Goal: Task Accomplishment & Management: Use online tool/utility

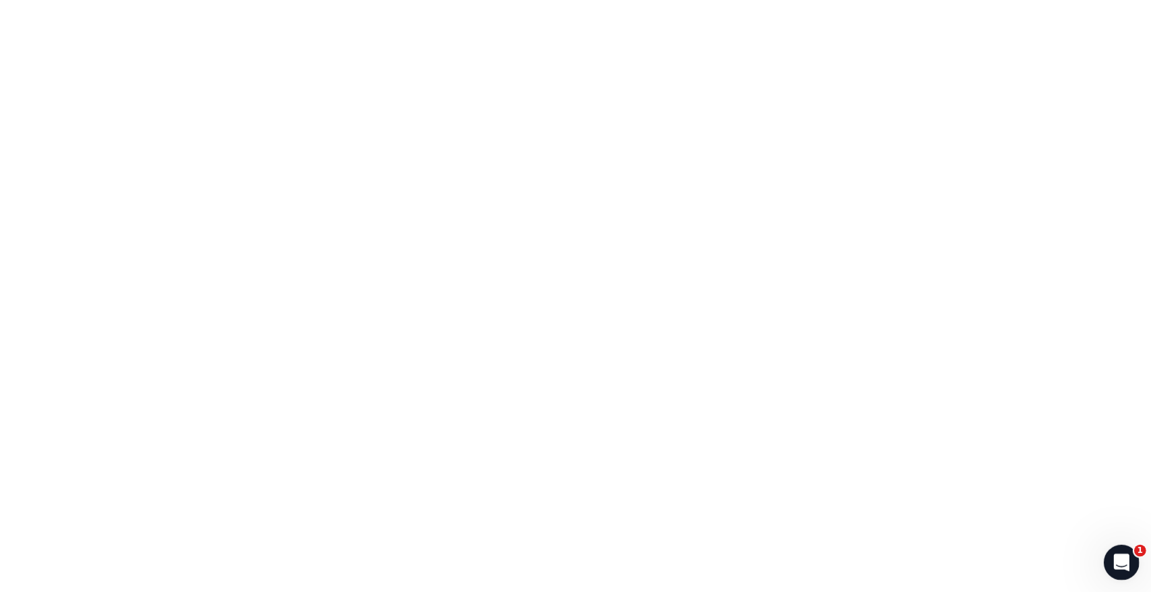
click at [1120, 555] on icon "Open Intercom Messenger" at bounding box center [1119, 561] width 22 height 22
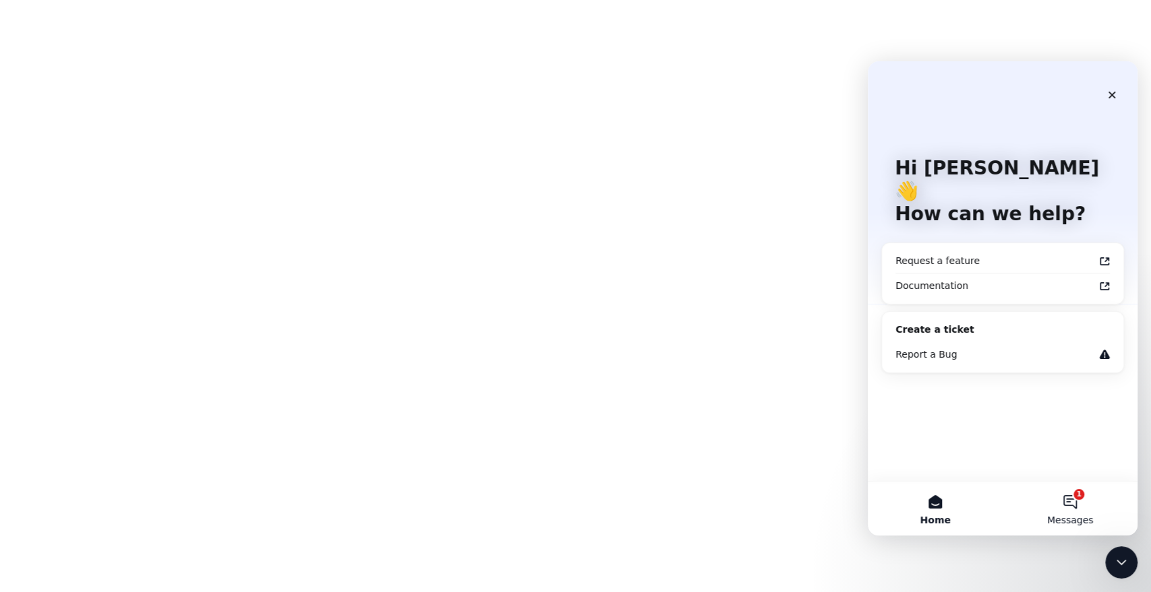
click at [1079, 501] on button "1 Messages" at bounding box center [1069, 509] width 135 height 54
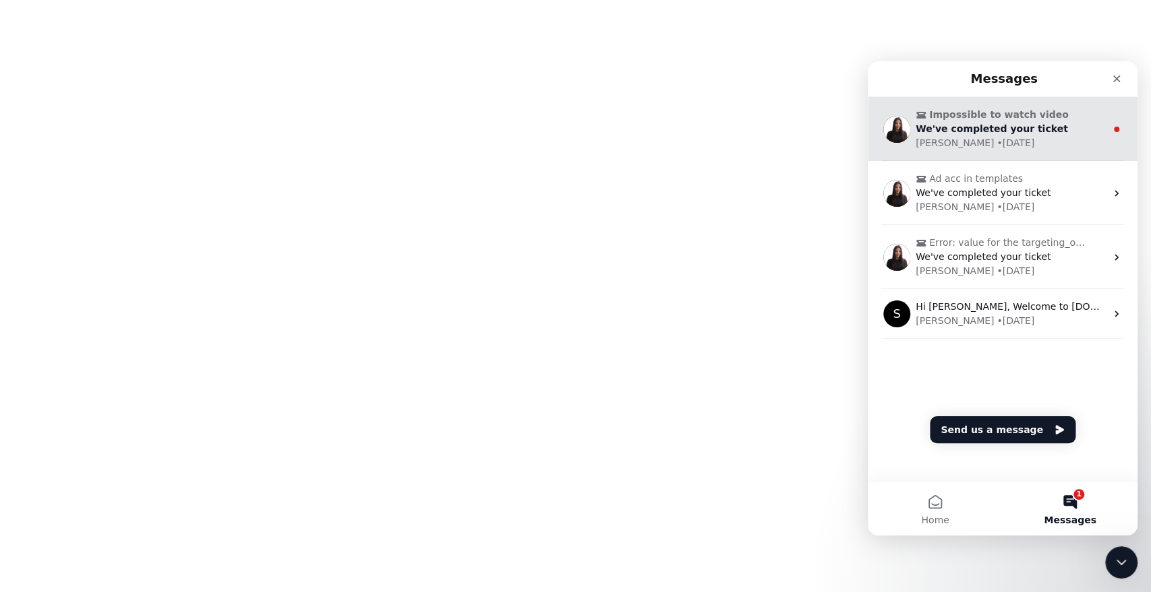
click at [1024, 132] on span "We've completed your ticket" at bounding box center [991, 128] width 152 height 11
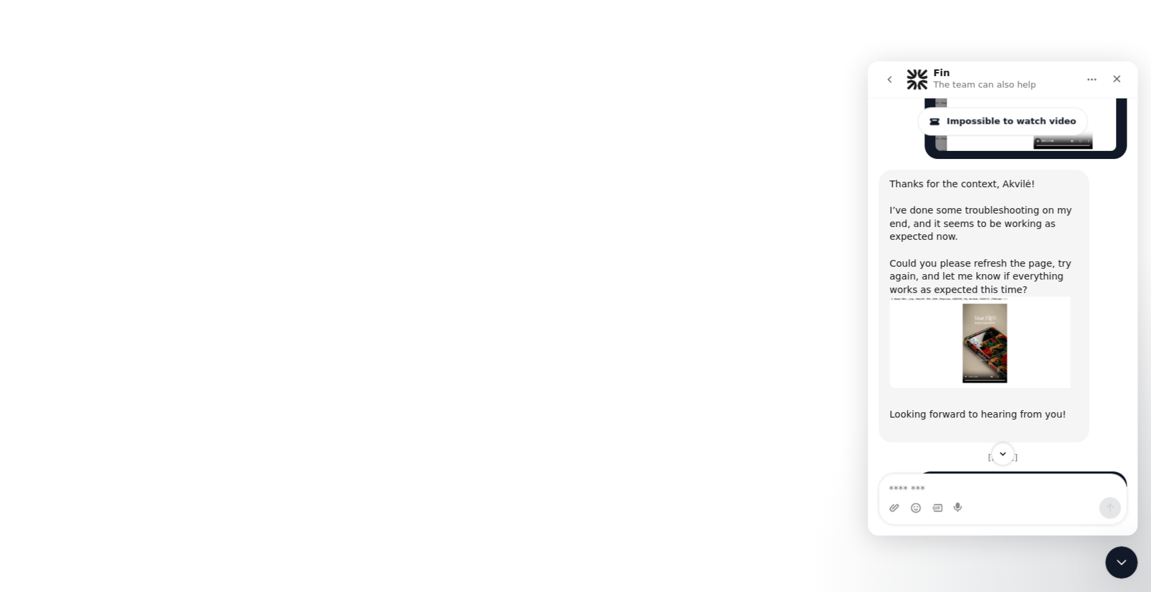
scroll to position [1000, 0]
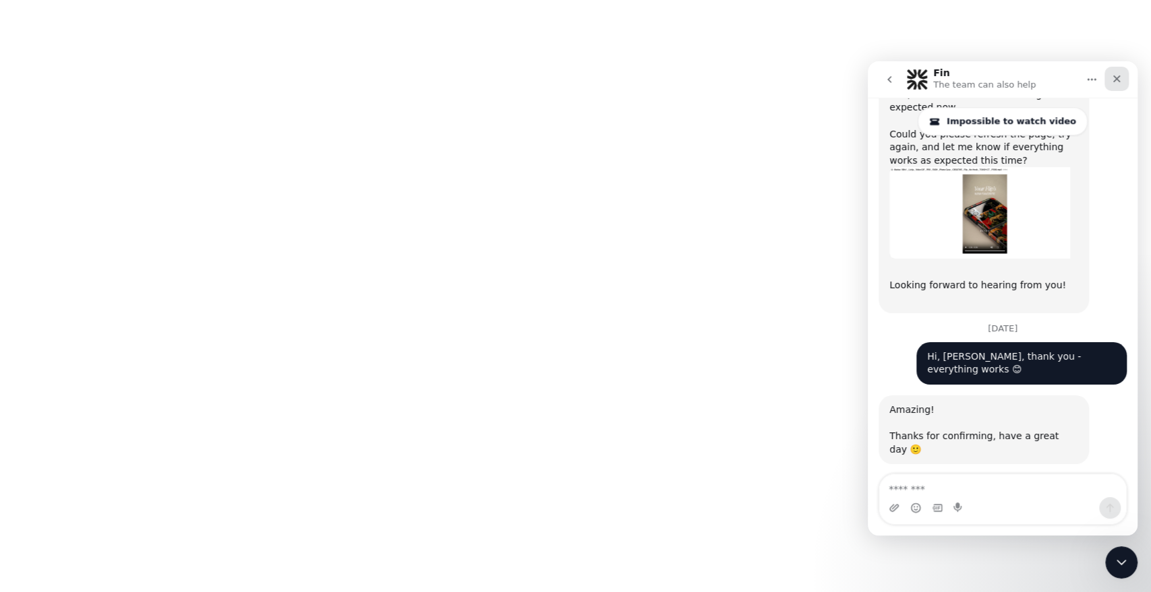
click at [1120, 80] on icon "Close" at bounding box center [1116, 78] width 11 height 11
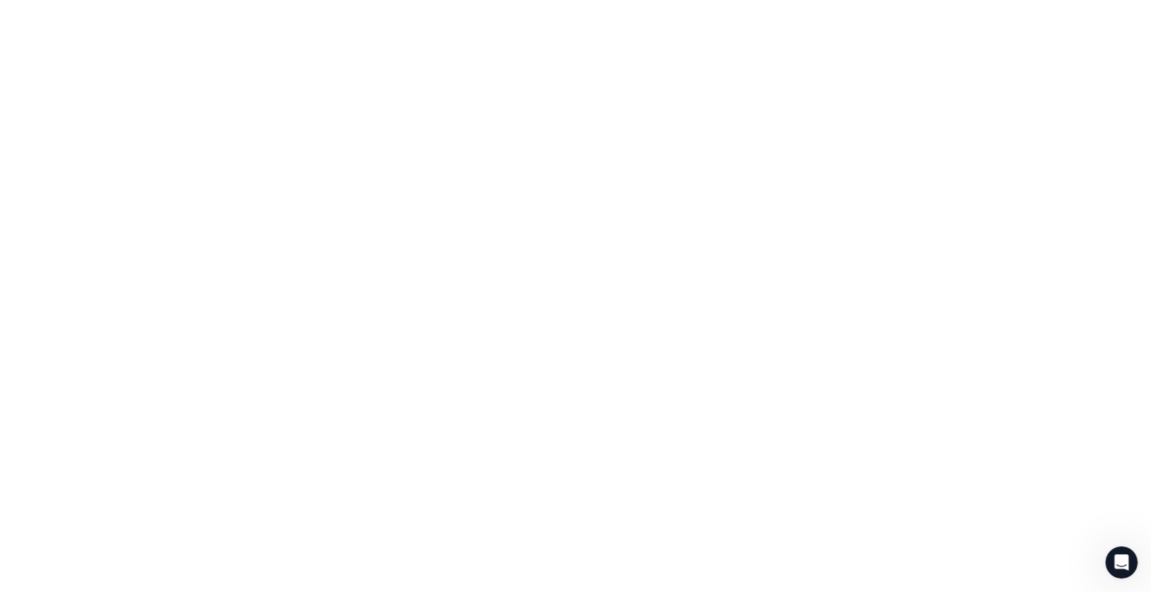
click at [297, 246] on body at bounding box center [575, 296] width 1151 height 592
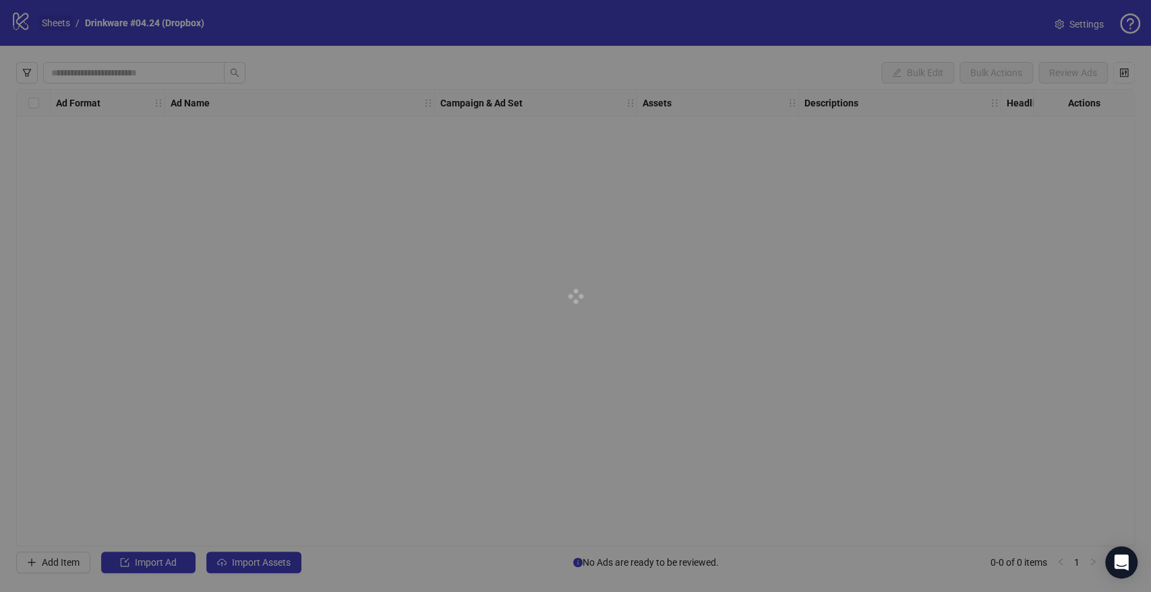
click at [59, 22] on link "Sheets" at bounding box center [56, 23] width 34 height 15
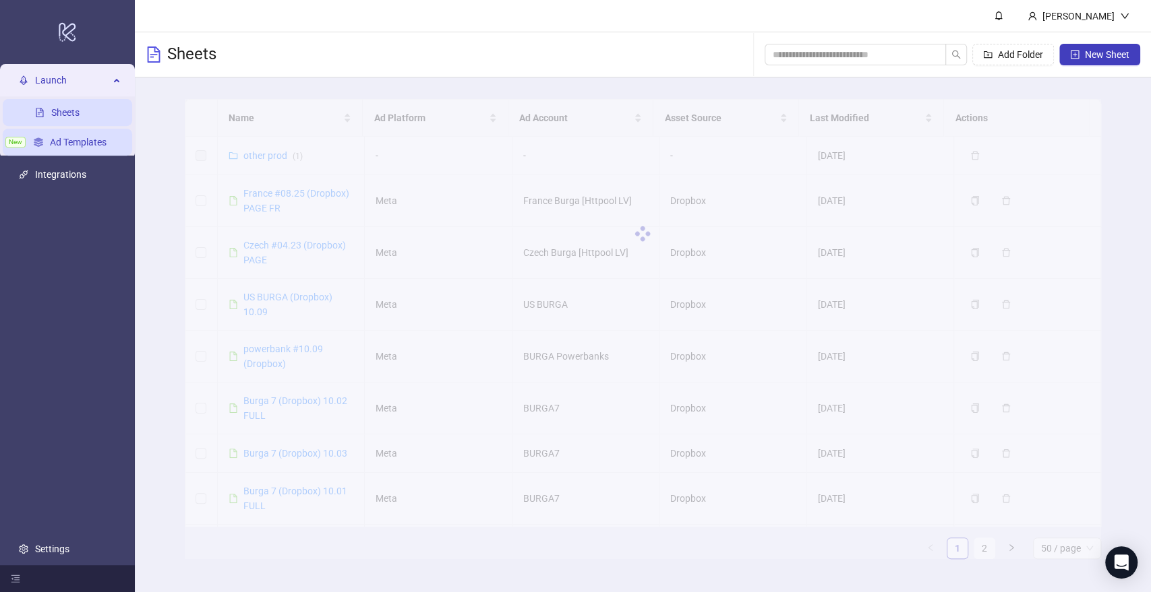
click at [50, 140] on link "Ad Templates" at bounding box center [78, 142] width 57 height 11
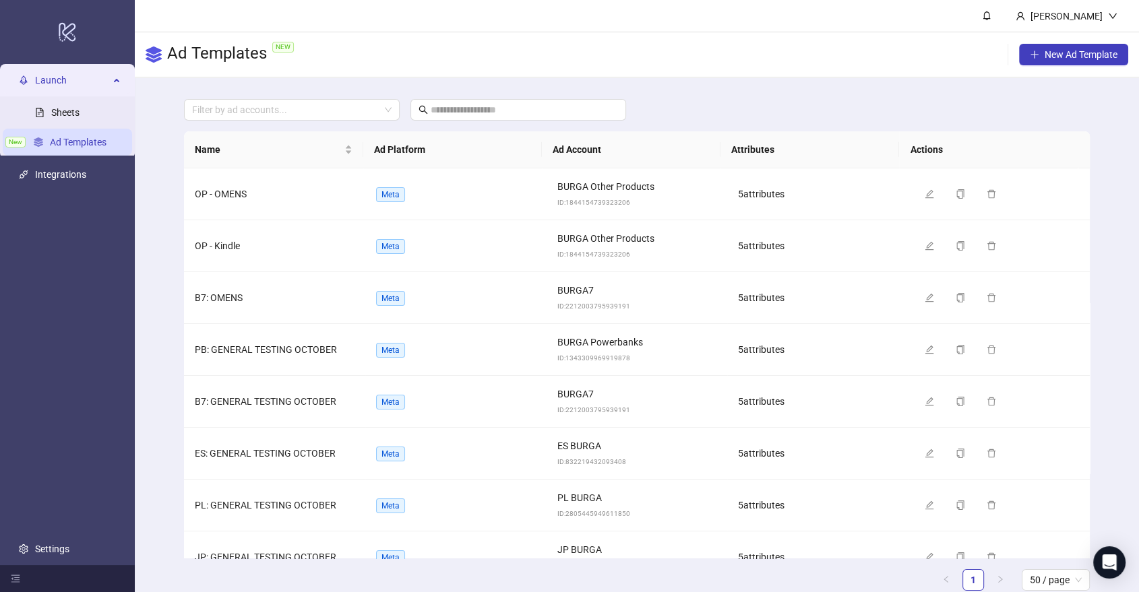
click at [284, 51] on span "NEW" at bounding box center [283, 47] width 22 height 11
click at [282, 44] on span "NEW" at bounding box center [283, 47] width 22 height 11
click at [192, 49] on h3 "Ad Templates NEW" at bounding box center [233, 54] width 132 height 23
click at [1070, 52] on span "New Ad Template" at bounding box center [1081, 54] width 73 height 11
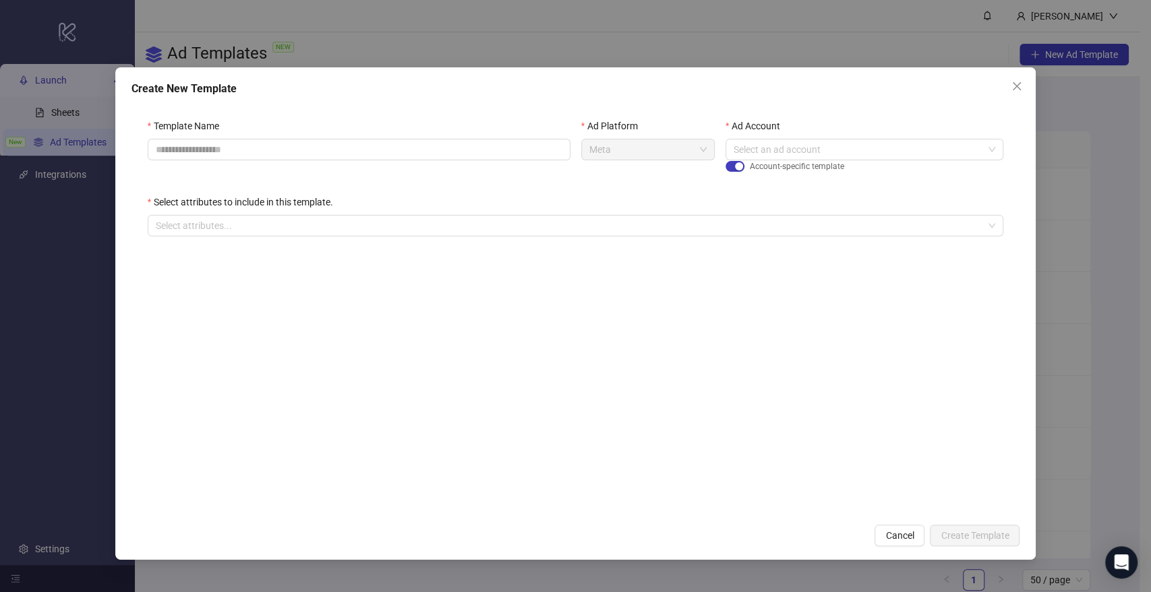
click at [787, 135] on div "Ad Account" at bounding box center [864, 129] width 278 height 20
click at [787, 144] on input "Ad Account" at bounding box center [858, 150] width 250 height 20
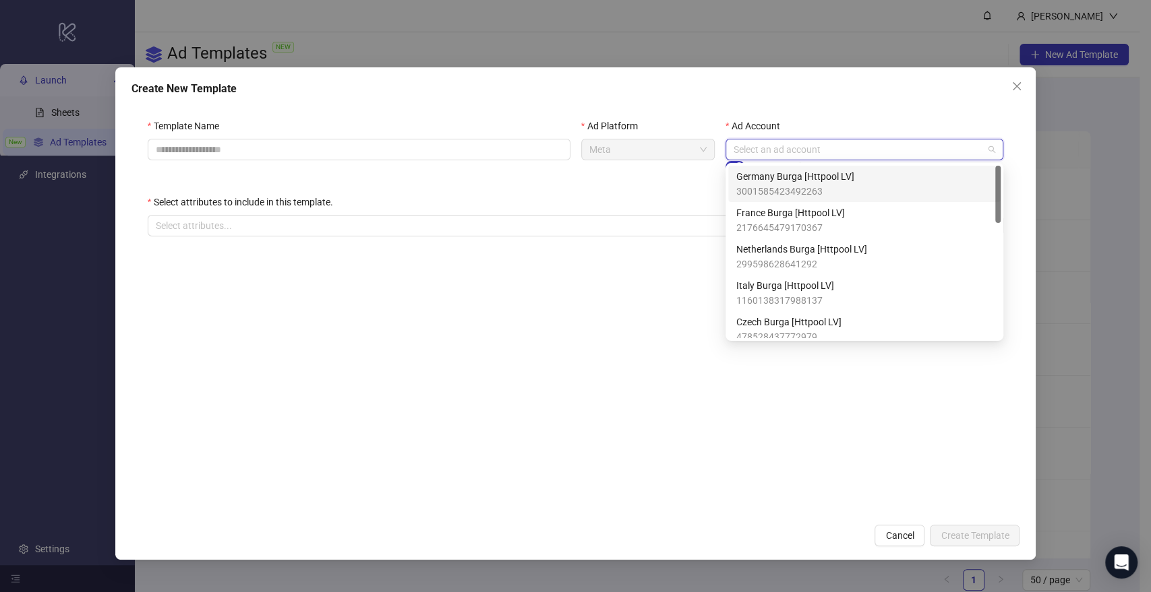
click at [786, 144] on input "Ad Account" at bounding box center [858, 150] width 250 height 20
click at [812, 112] on div "Template Name Ad Platform Meta Ad Account Select an ad account Account-specific…" at bounding box center [575, 185] width 888 height 166
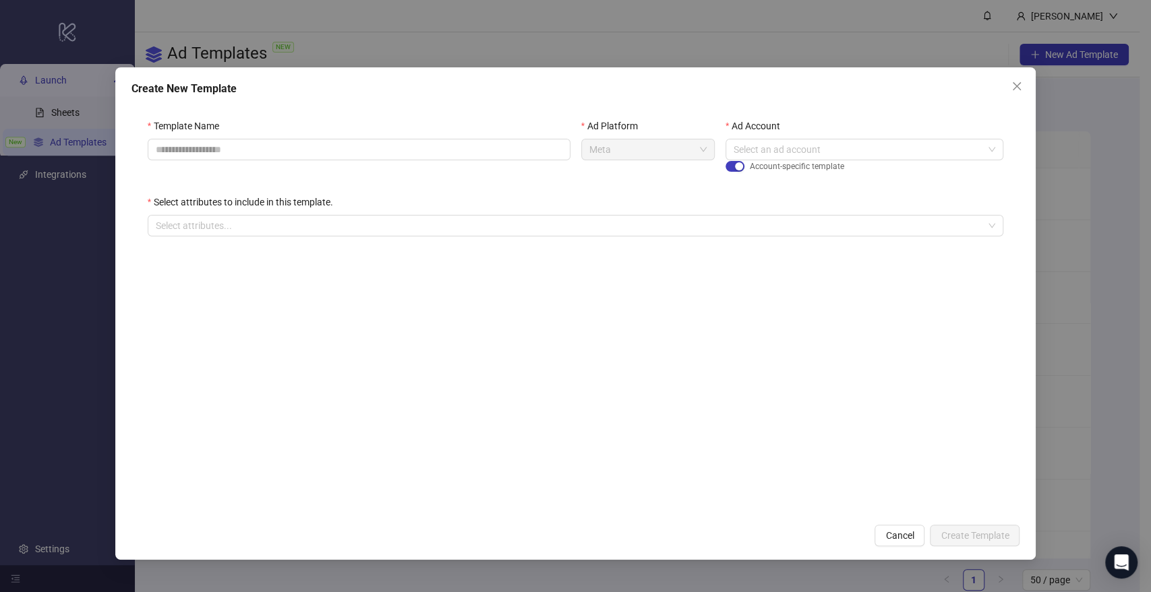
click at [1018, 82] on icon "close" at bounding box center [1016, 86] width 11 height 11
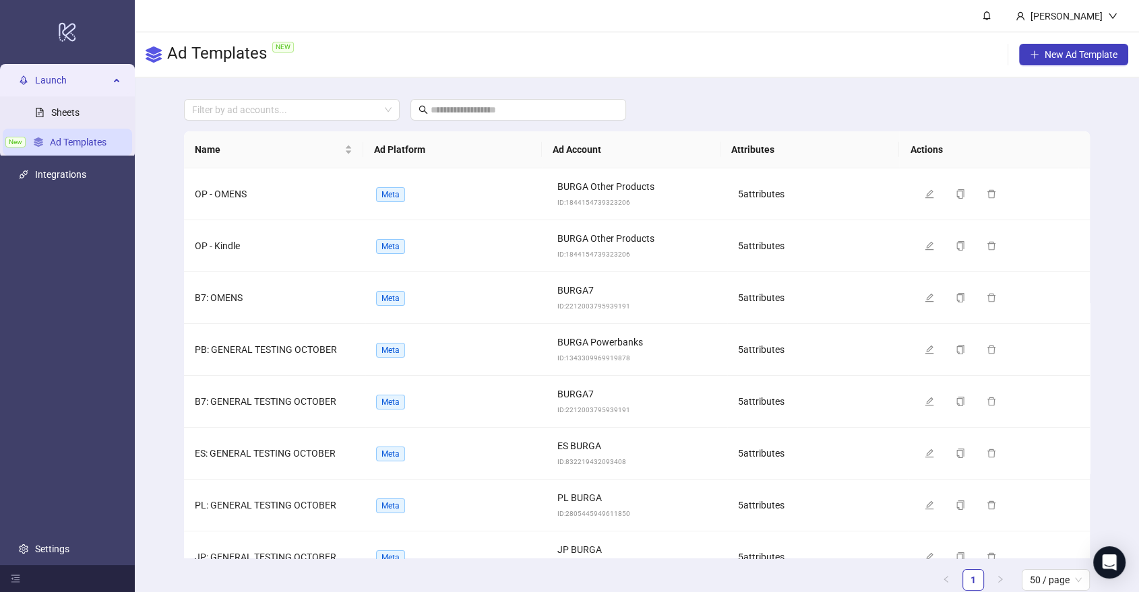
click at [71, 143] on link "Ad Templates" at bounding box center [78, 142] width 57 height 11
click at [1055, 53] on span "New Ad Template" at bounding box center [1081, 54] width 73 height 11
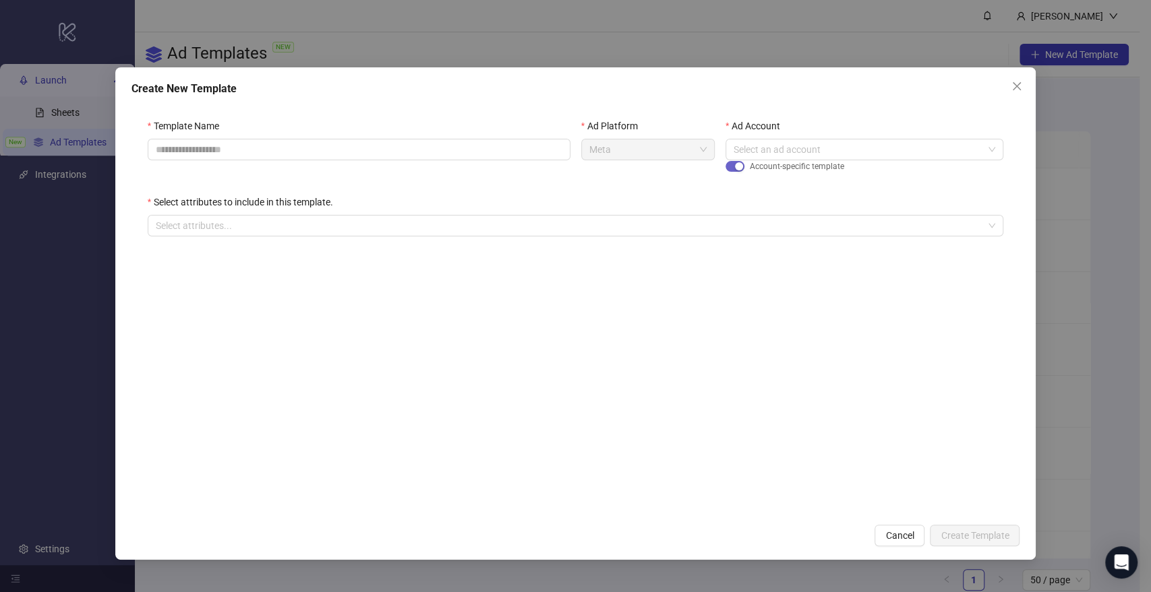
click at [740, 169] on div "button" at bounding box center [739, 166] width 8 height 8
click at [735, 167] on span "button" at bounding box center [734, 166] width 19 height 11
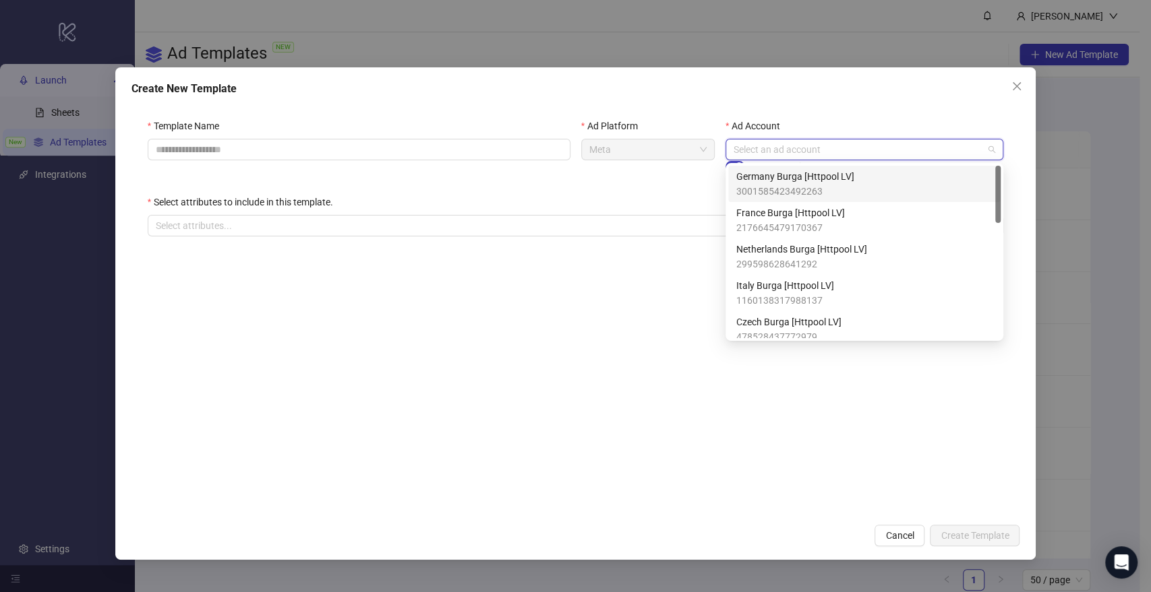
click at [798, 152] on input "Ad Account" at bounding box center [858, 150] width 250 height 20
drag, startPoint x: 324, startPoint y: 319, endPoint x: 330, endPoint y: 307, distance: 14.2
click at [325, 318] on form "Template Name Ad Platform Meta Ad Account Select an ad account Account-specific…" at bounding box center [575, 309] width 888 height 415
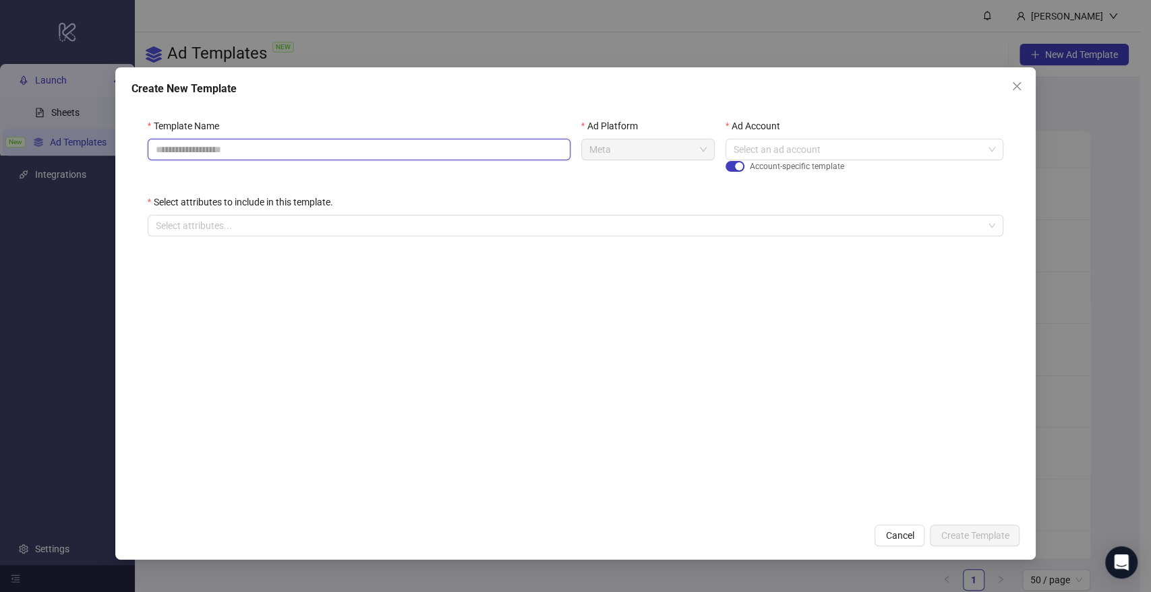
click at [288, 152] on input "Template Name" at bounding box center [359, 150] width 423 height 22
click at [194, 237] on div "Template Name Ad Platform Meta Ad Account Select an ad account Account-specific…" at bounding box center [575, 185] width 888 height 166
click at [204, 232] on div at bounding box center [568, 225] width 836 height 19
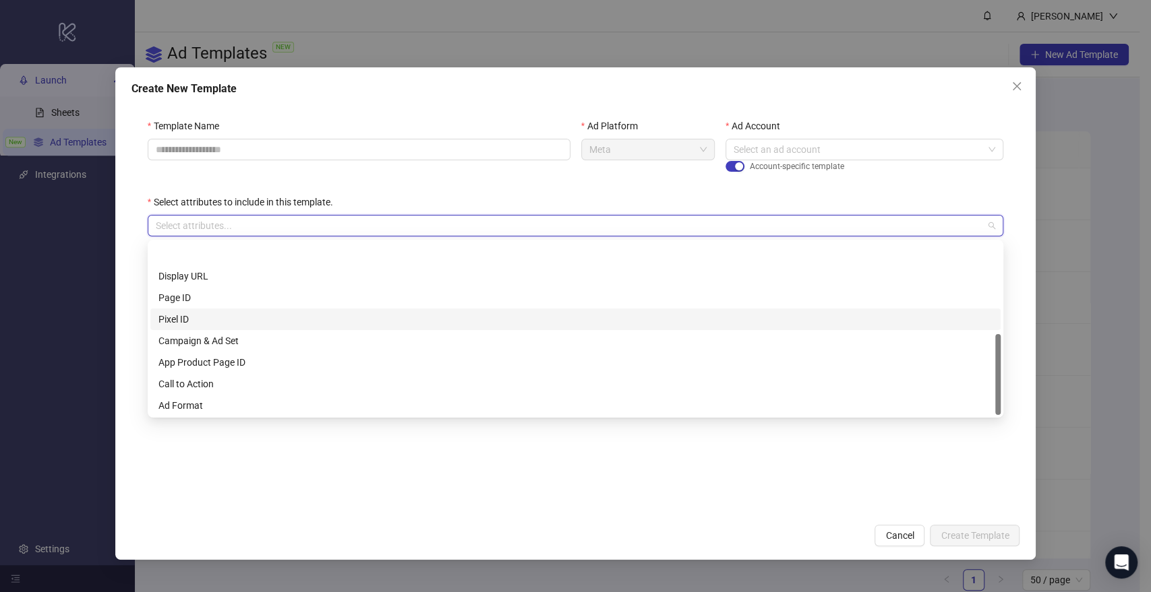
scroll to position [194, 0]
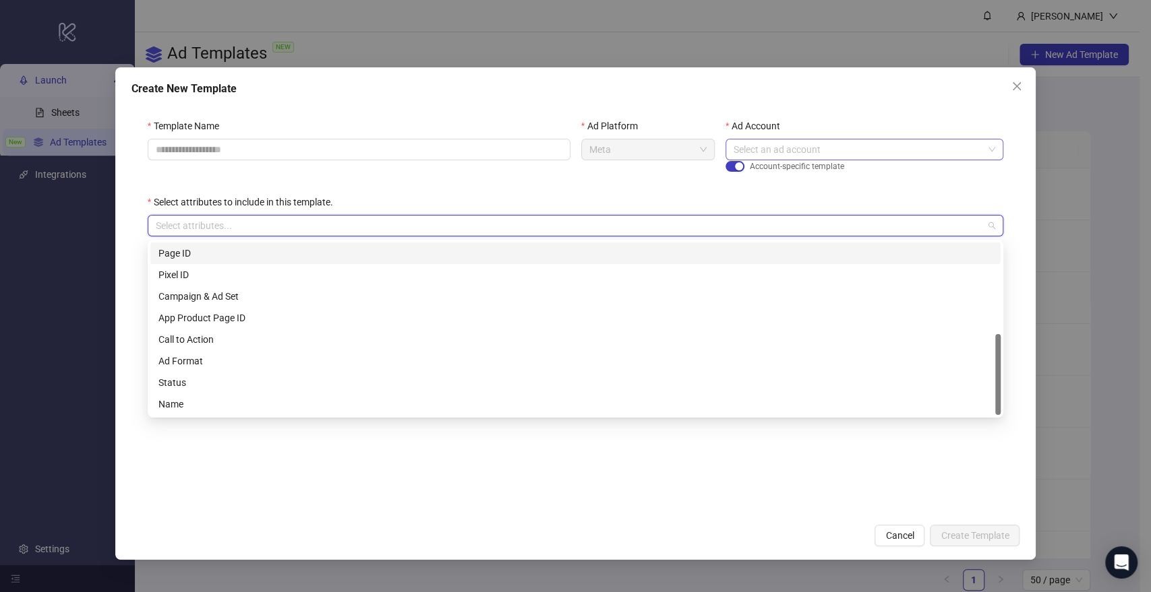
click at [811, 154] on input "Ad Account" at bounding box center [858, 150] width 250 height 20
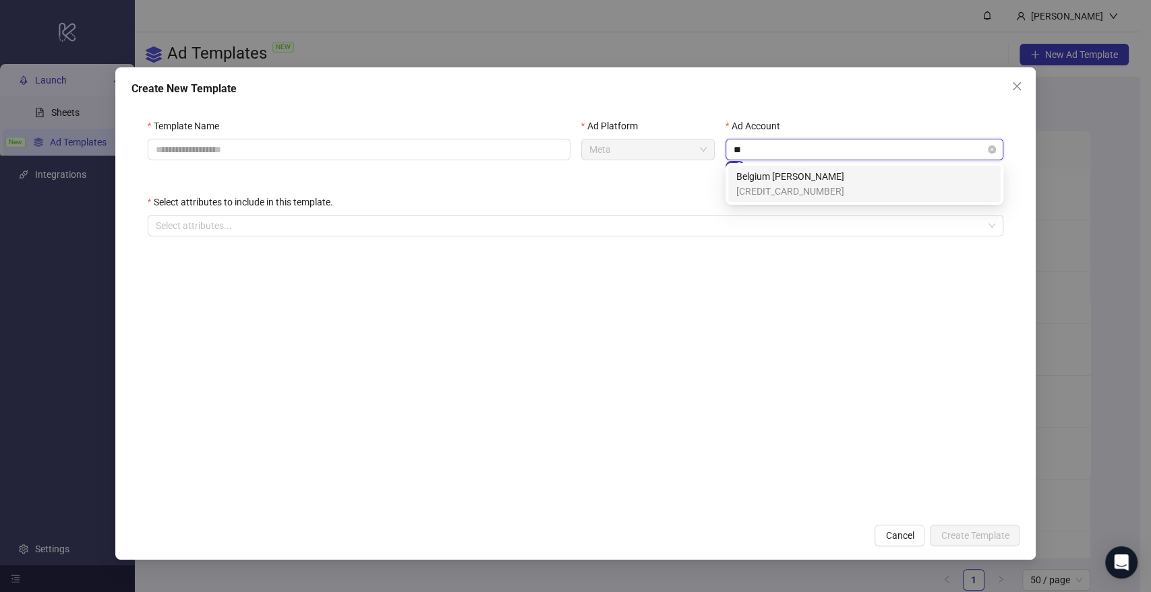
type input "**"
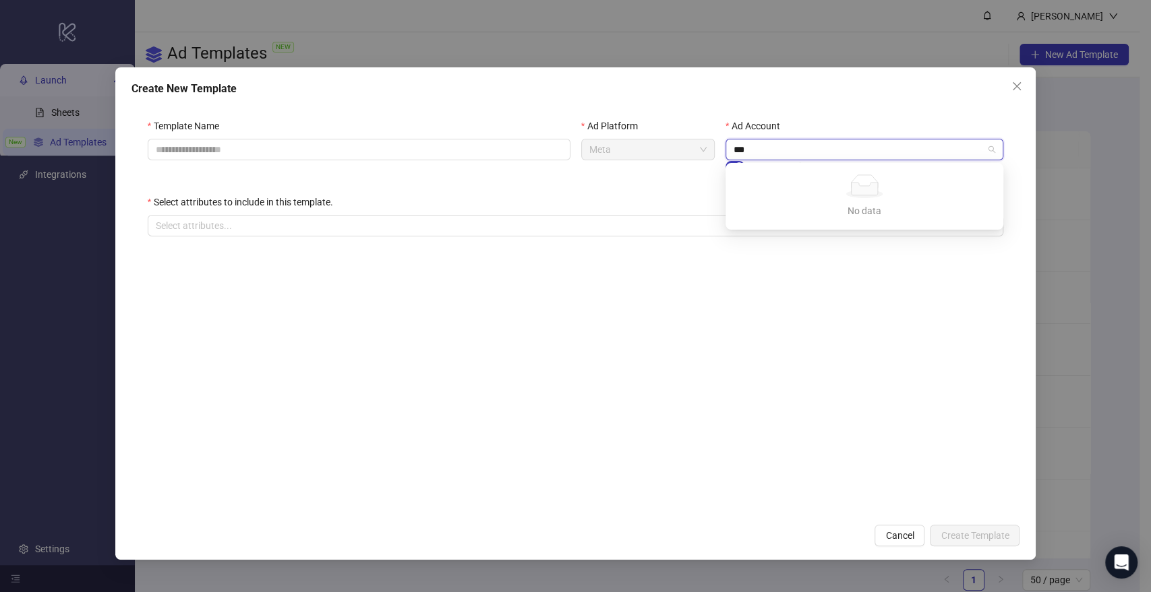
drag, startPoint x: 784, startPoint y: 150, endPoint x: 641, endPoint y: 152, distance: 142.9
click at [641, 152] on div "Template Name Ad Platform Meta Ad Account ** Select an ad account Account-speci…" at bounding box center [575, 157] width 867 height 76
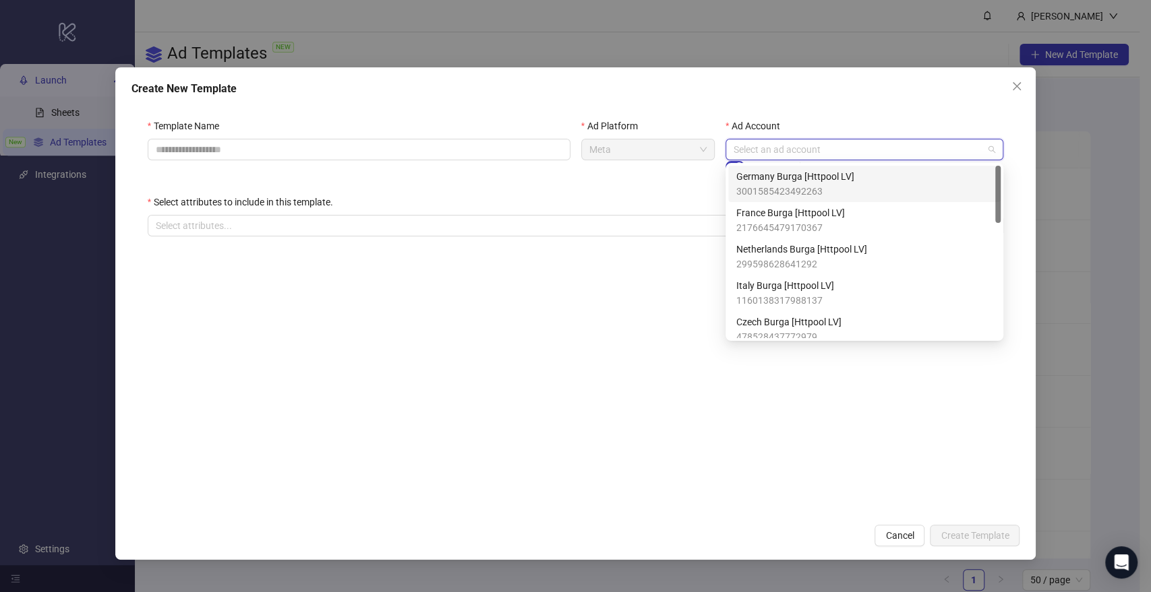
type input "*"
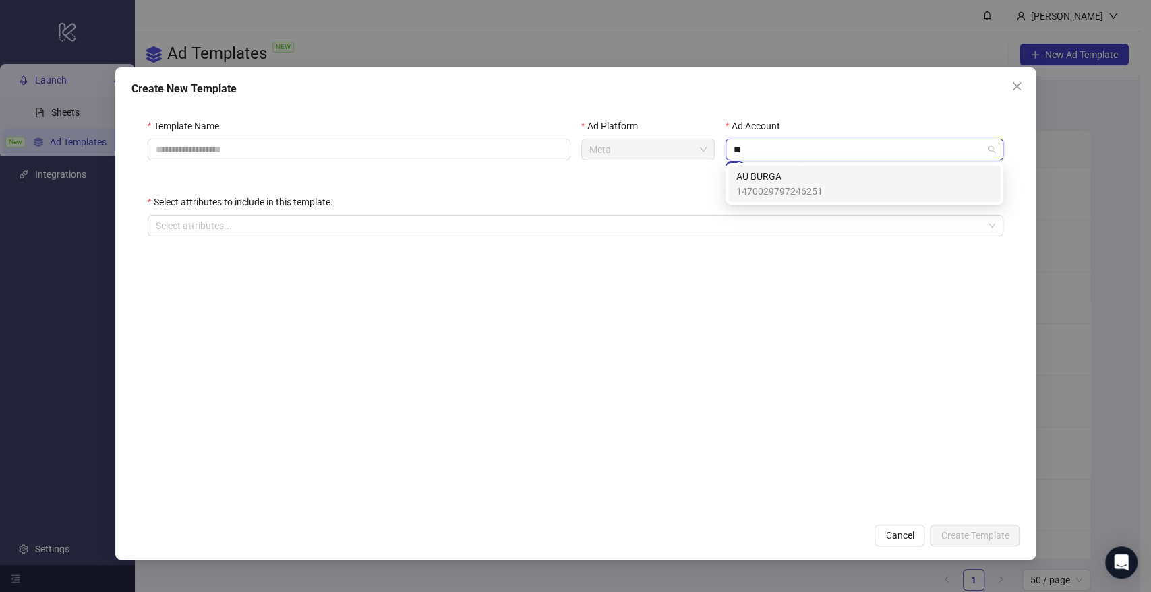
type input "*"
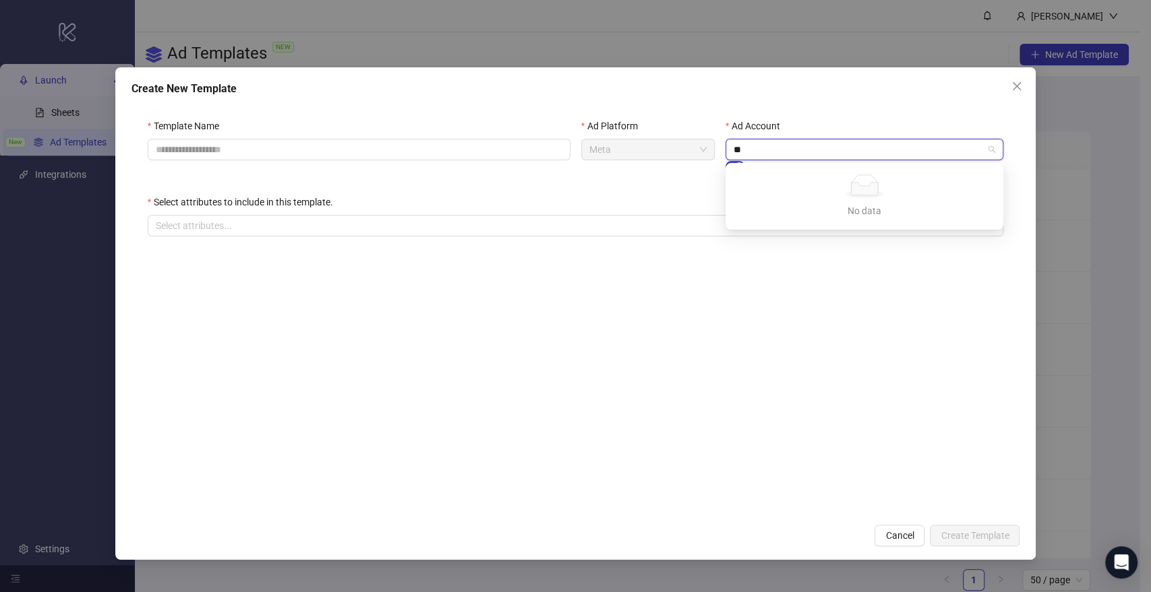
type input "*"
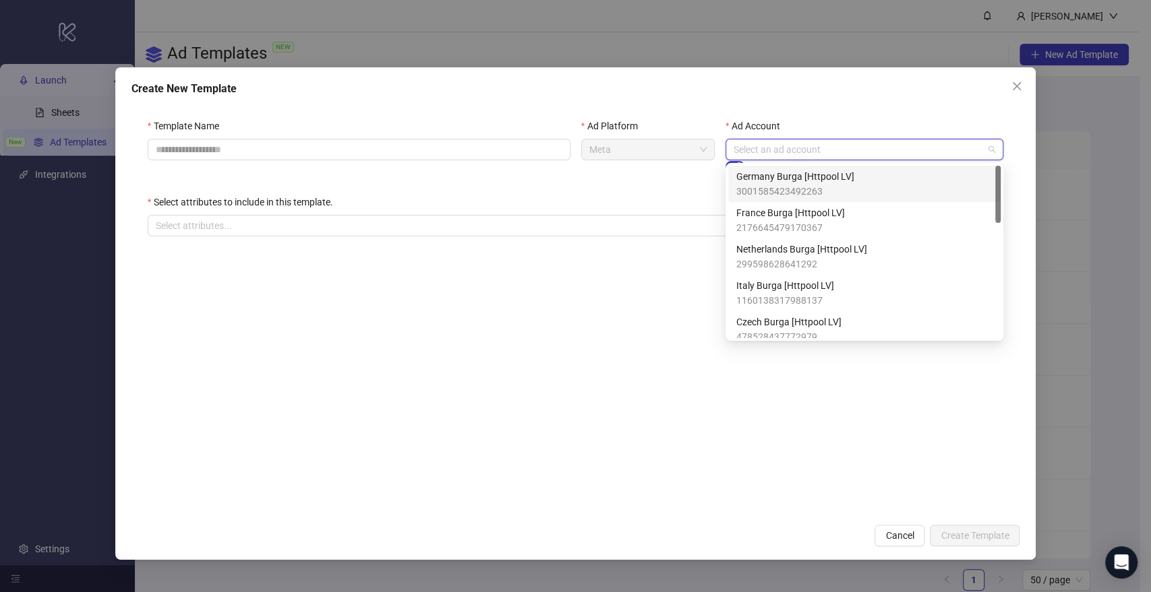
type input "*"
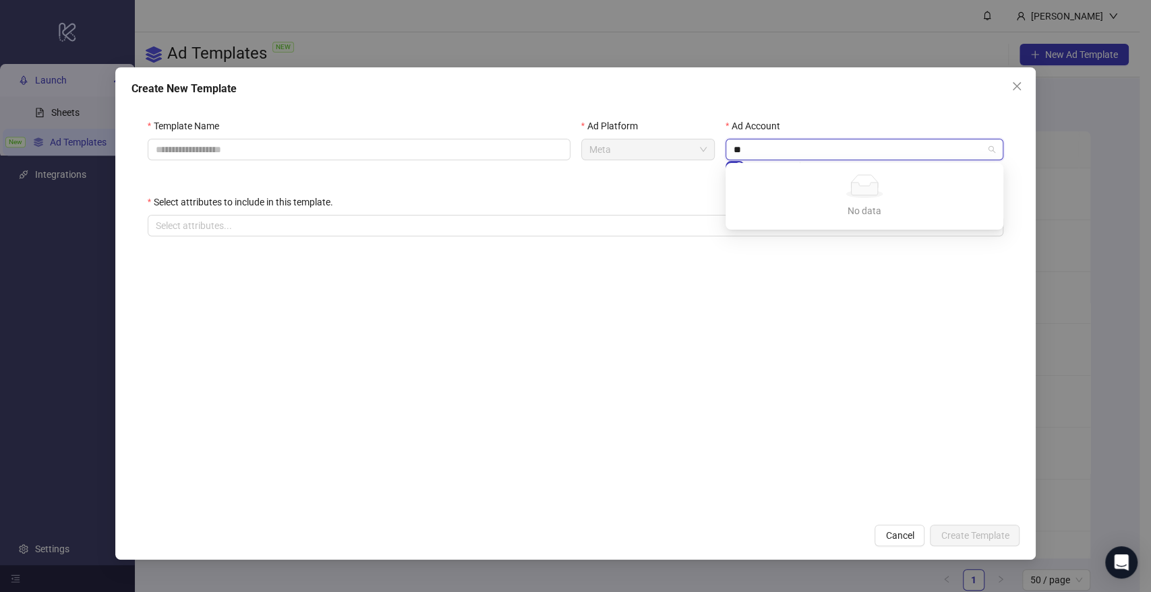
type input "*"
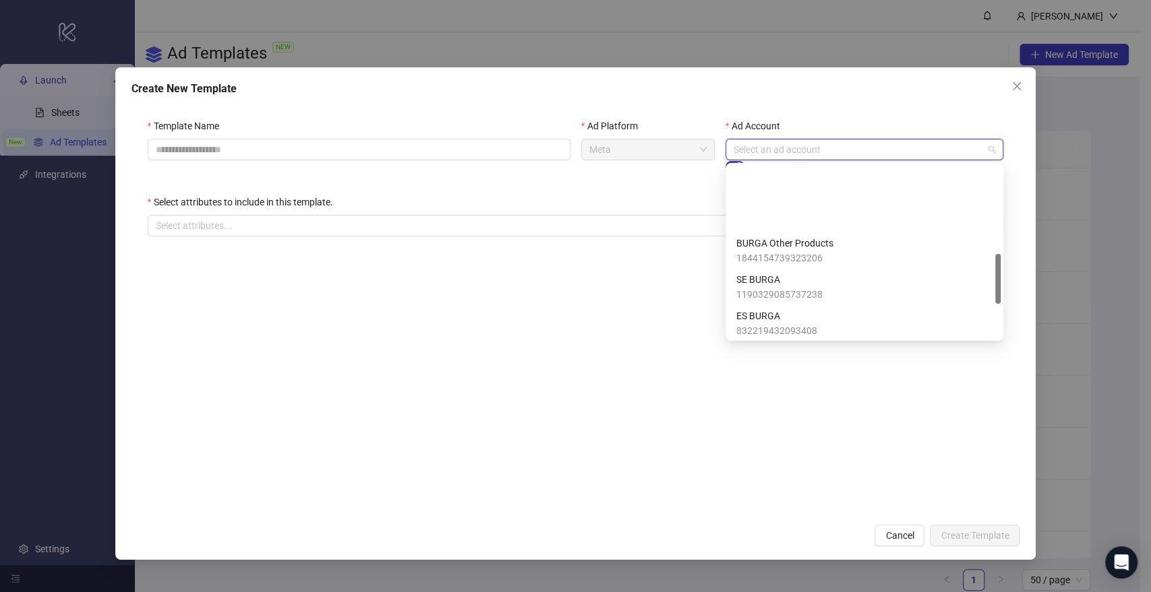
scroll to position [446, 0]
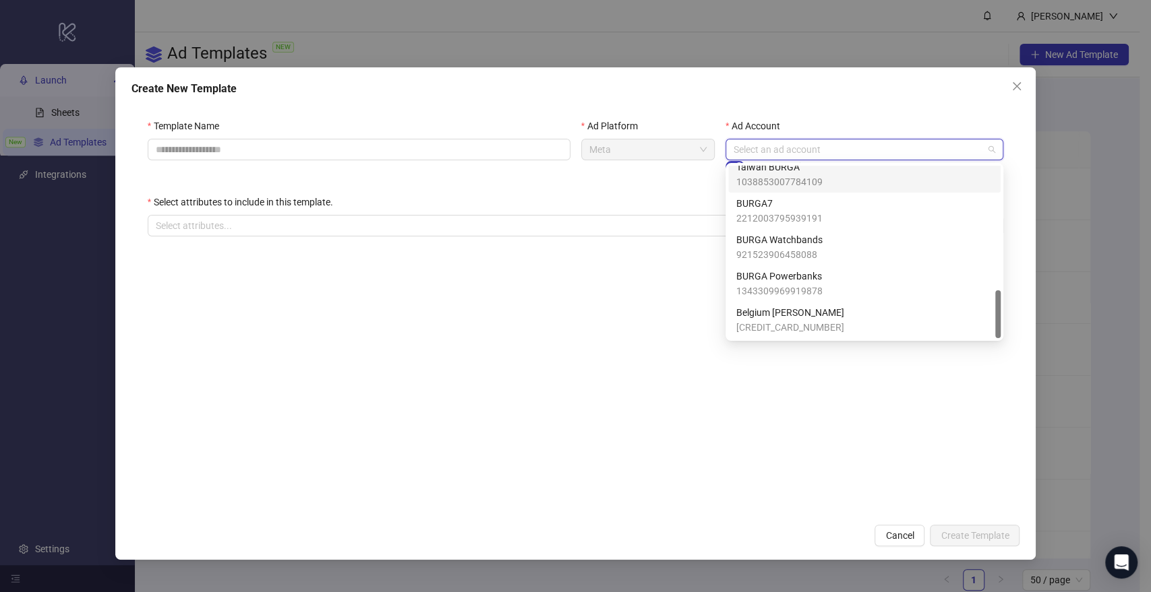
click at [814, 156] on input "Ad Account" at bounding box center [858, 150] width 250 height 20
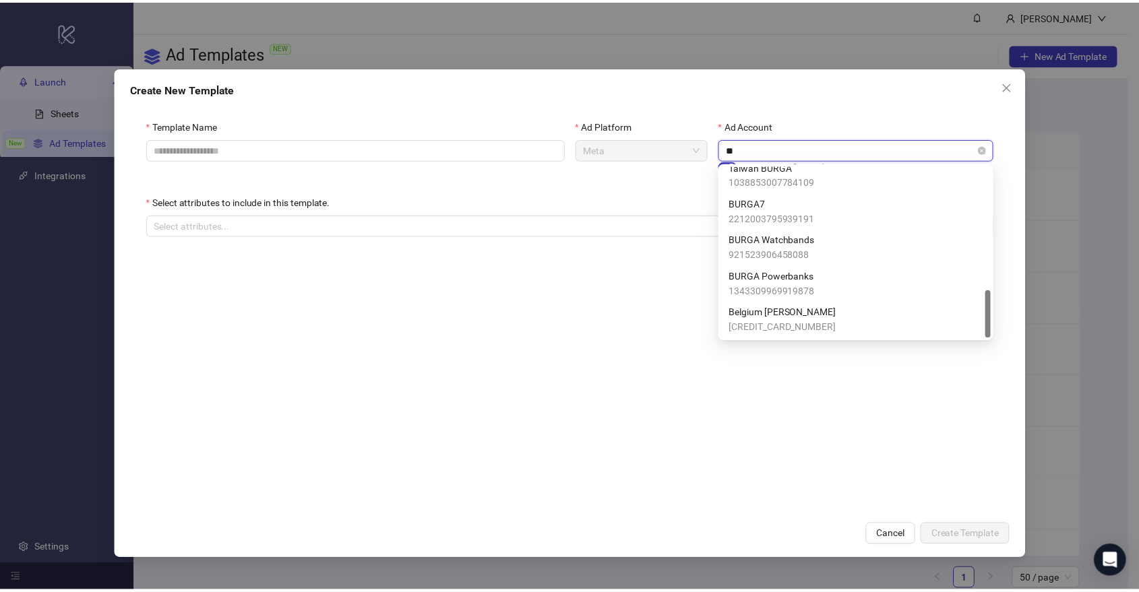
scroll to position [0, 0]
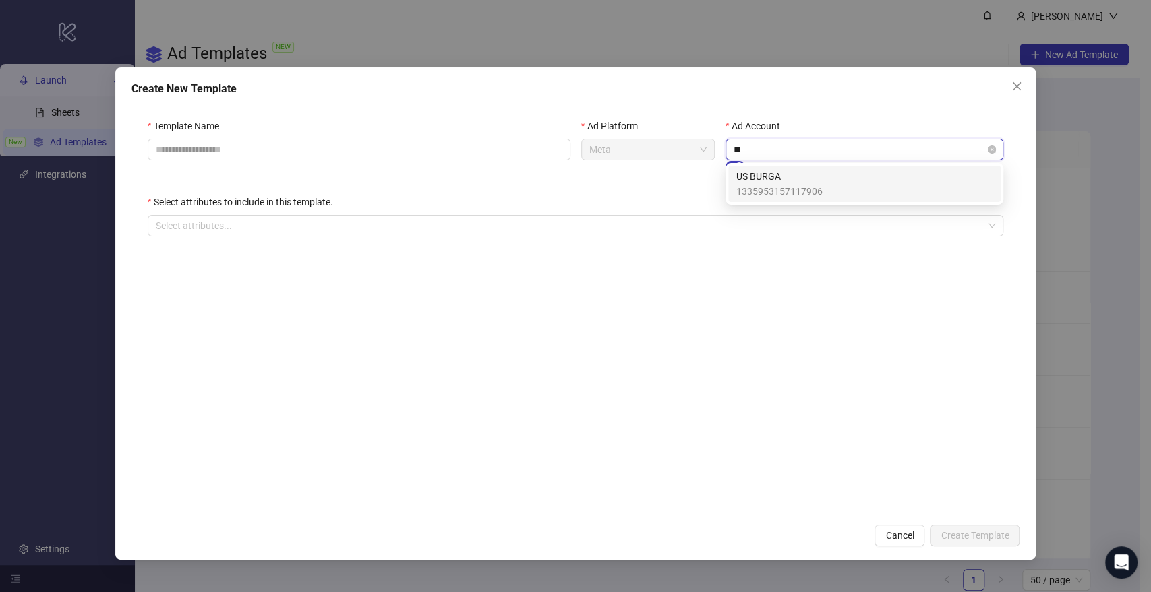
click at [814, 156] on input "**" at bounding box center [858, 150] width 250 height 20
type input "**"
click at [1013, 88] on icon "close" at bounding box center [1016, 86] width 11 height 11
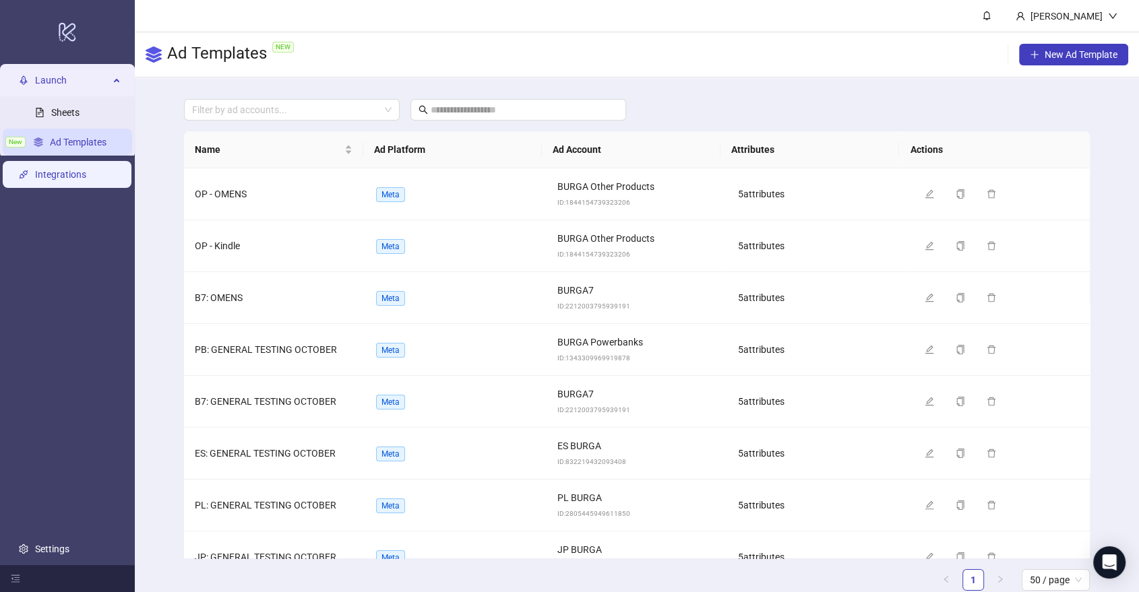
click at [59, 175] on link "Integrations" at bounding box center [60, 174] width 51 height 11
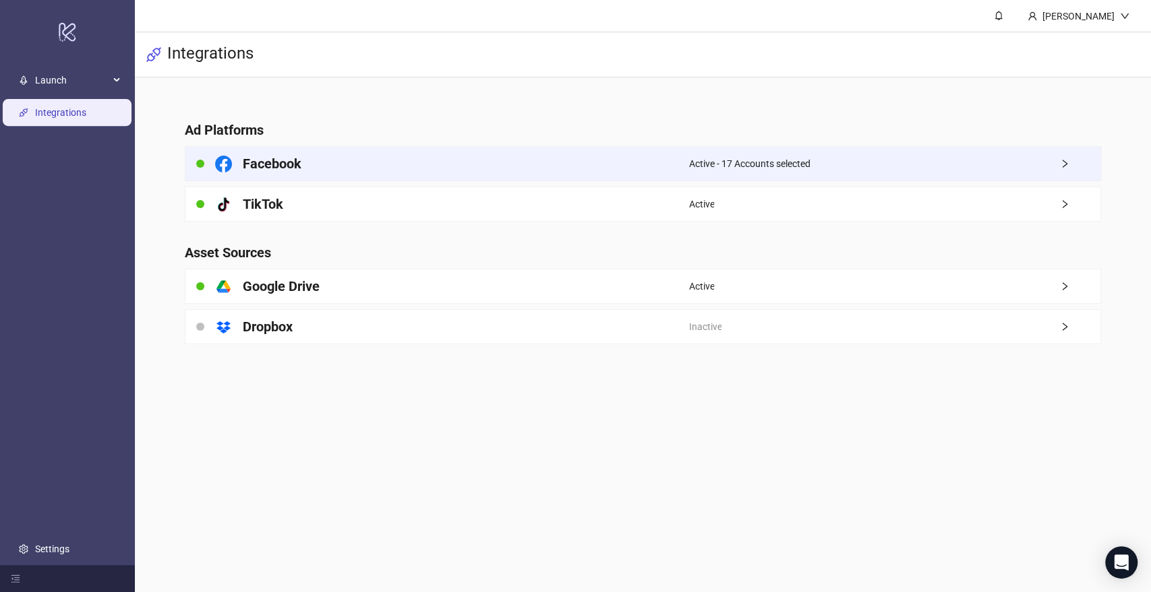
click at [906, 160] on div "Active - 17 Accounts selected" at bounding box center [894, 164] width 412 height 34
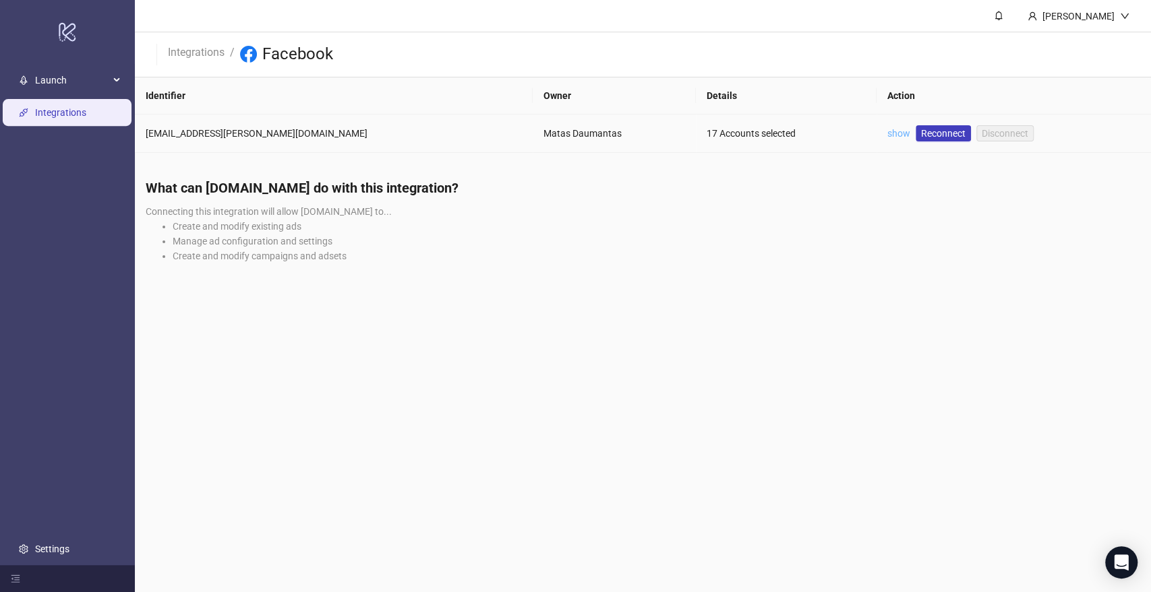
click at [887, 135] on link "show" at bounding box center [898, 133] width 23 height 11
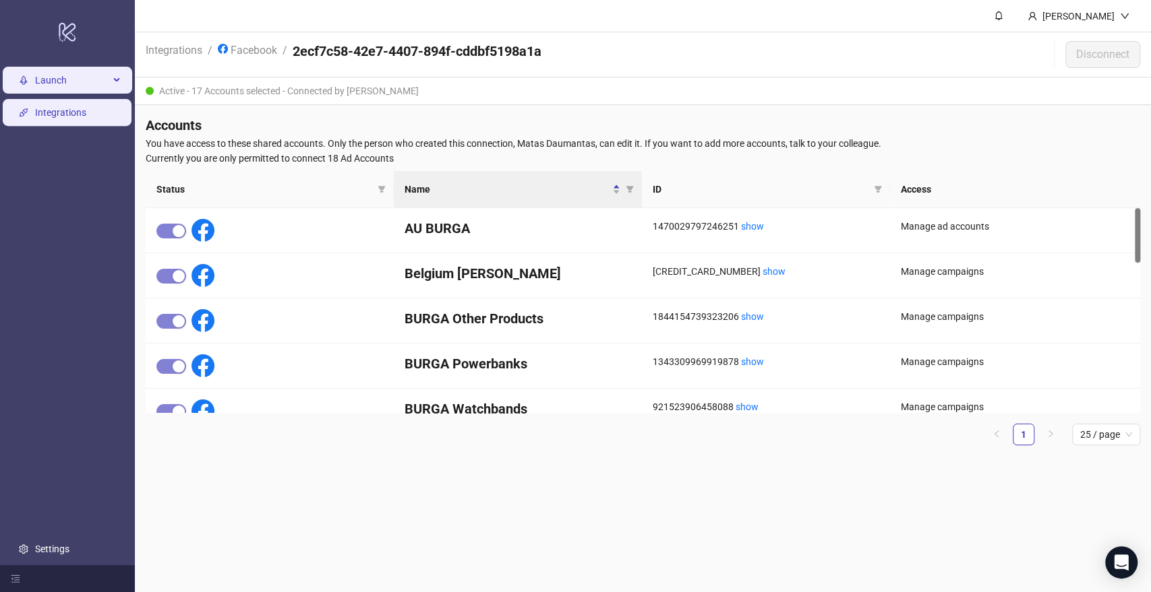
click at [54, 88] on span "Launch" at bounding box center [72, 80] width 74 height 27
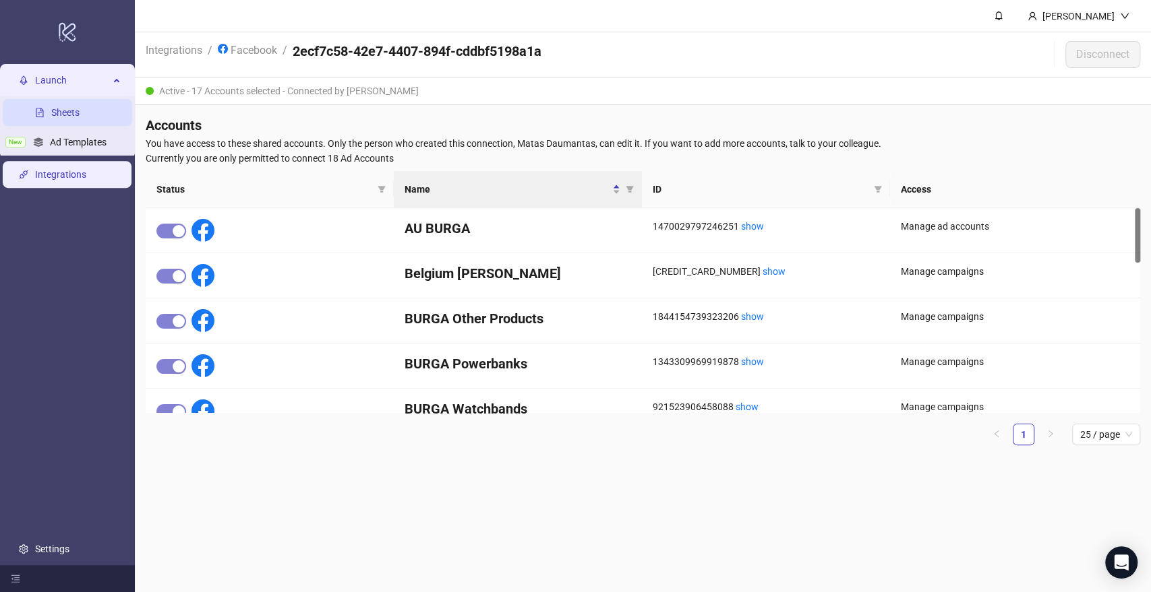
click at [67, 114] on link "Sheets" at bounding box center [65, 112] width 28 height 11
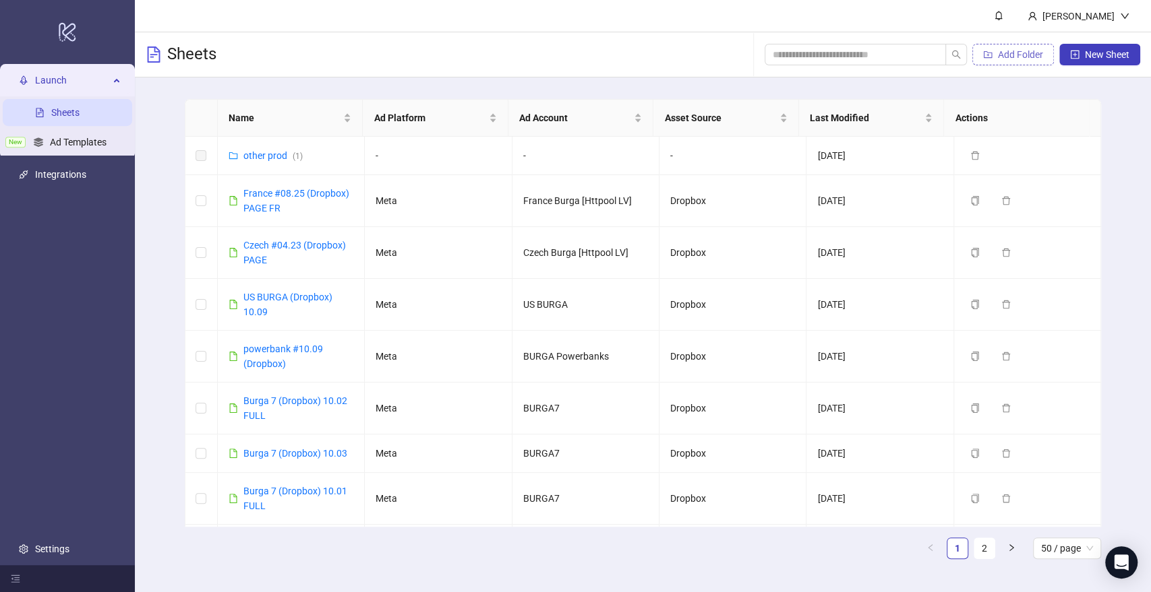
click at [1009, 52] on span "Add Folder" at bounding box center [1020, 54] width 45 height 11
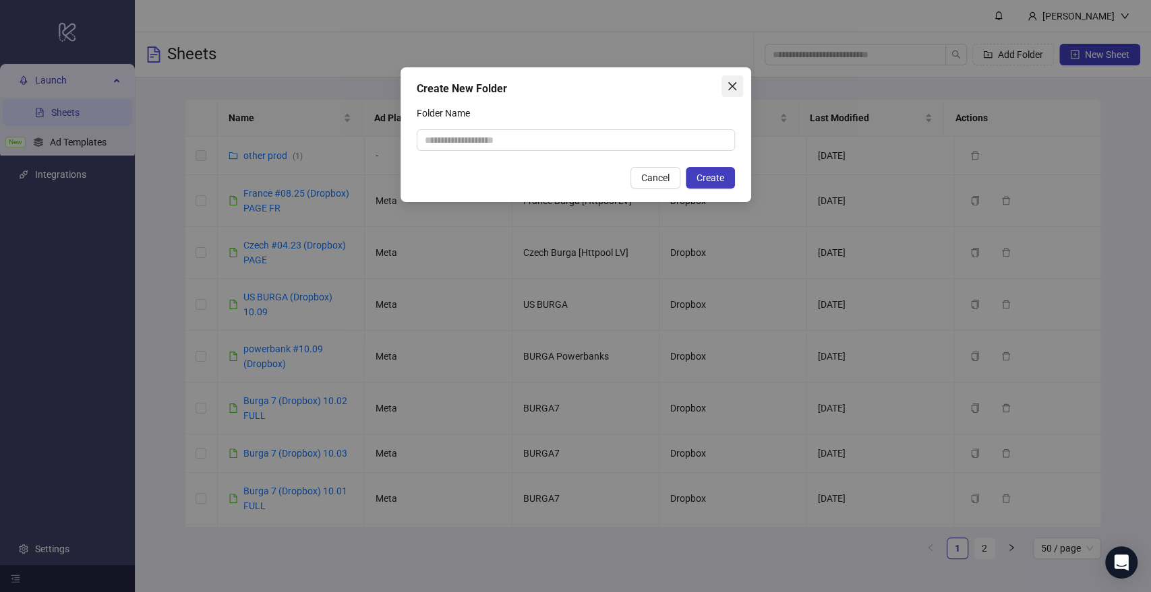
click at [727, 88] on icon "close" at bounding box center [732, 86] width 11 height 11
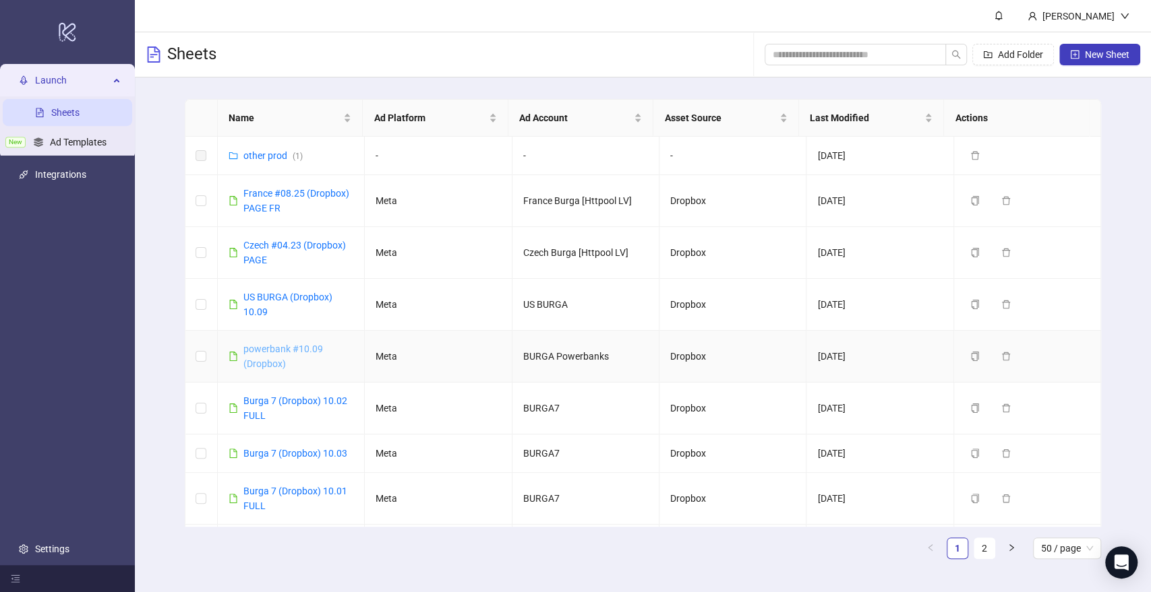
click at [274, 353] on link "powerbank #10.09 (Dropbox)" at bounding box center [283, 357] width 80 height 26
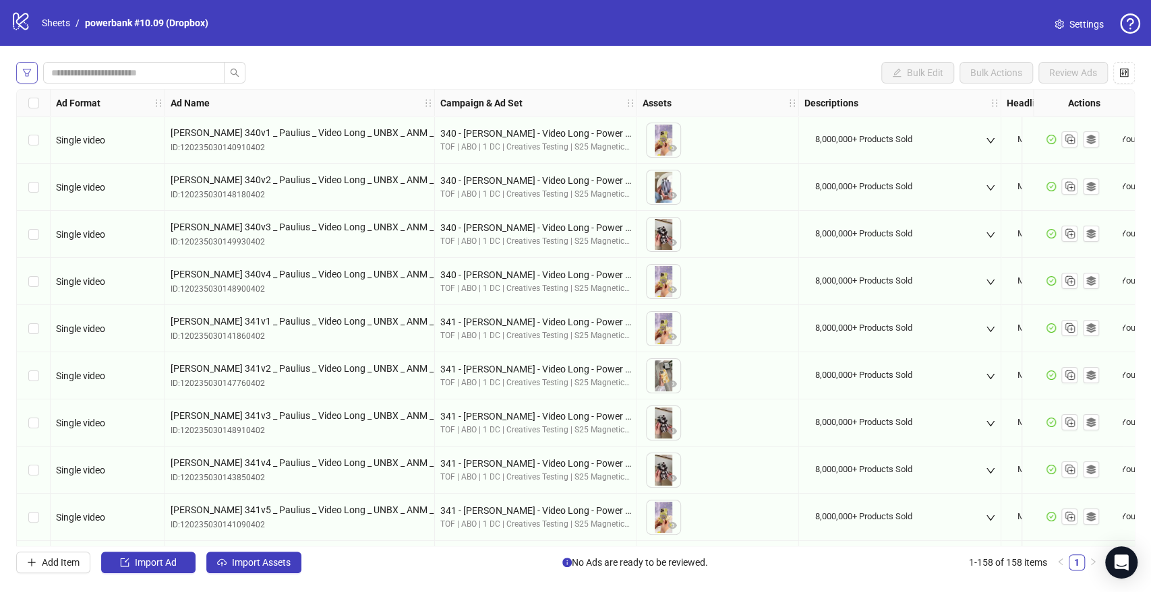
click at [28, 69] on icon "filter" at bounding box center [26, 72] width 9 height 9
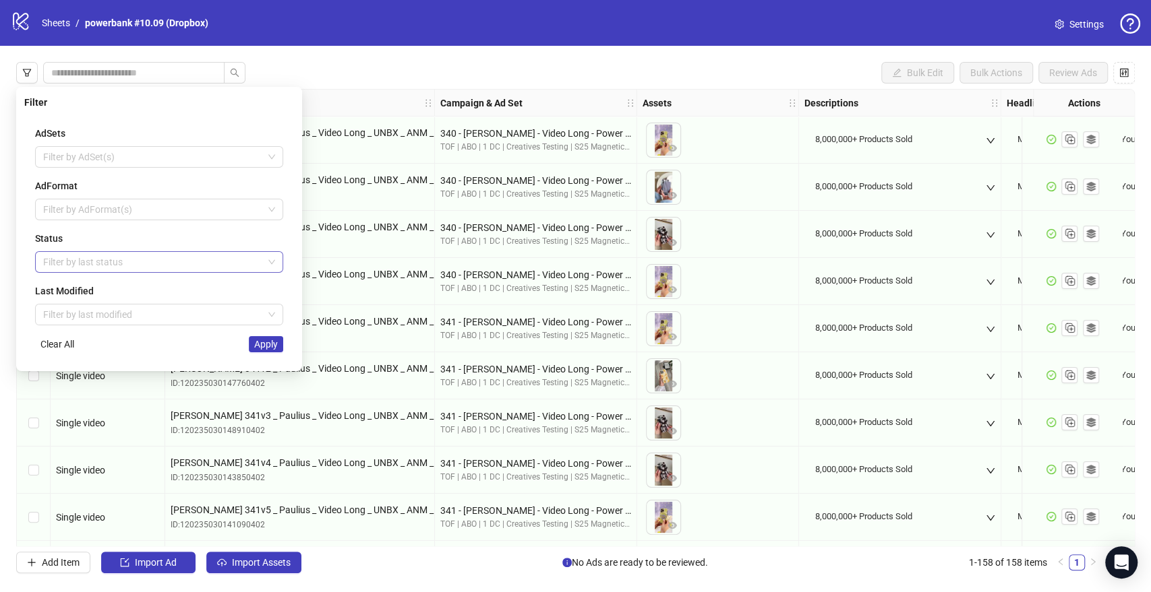
click at [81, 268] on div at bounding box center [152, 262] width 228 height 19
click at [98, 291] on div "Draft" at bounding box center [159, 288] width 226 height 15
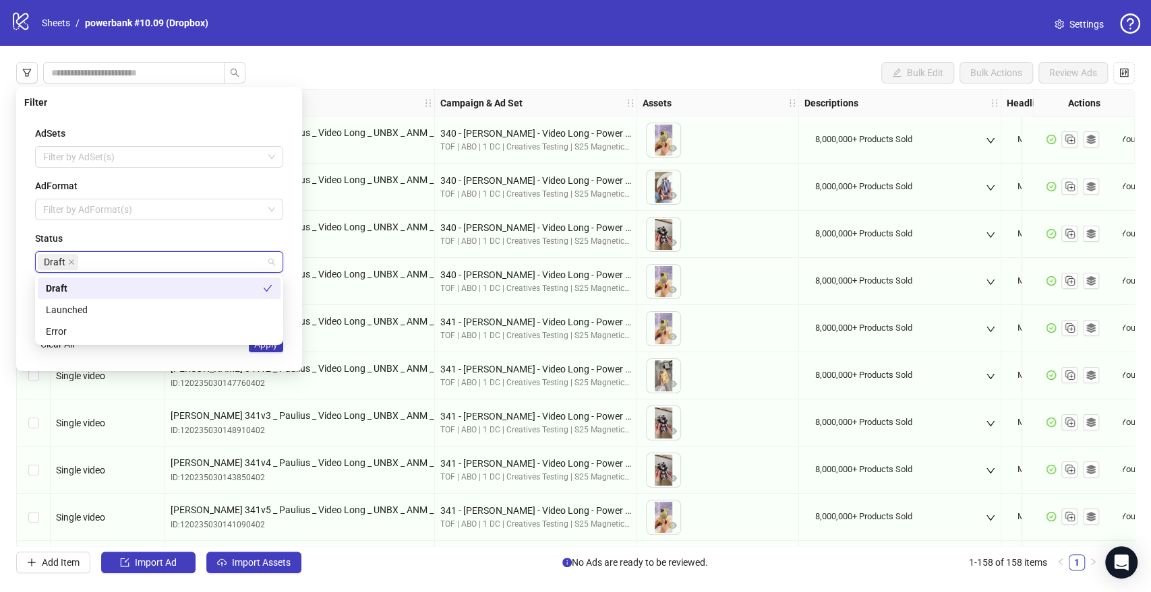
click at [107, 228] on div "AdSets Filter by AdSet(s) AdFormat Filter by AdFormat(s) Status Draft Last Modi…" at bounding box center [159, 239] width 270 height 248
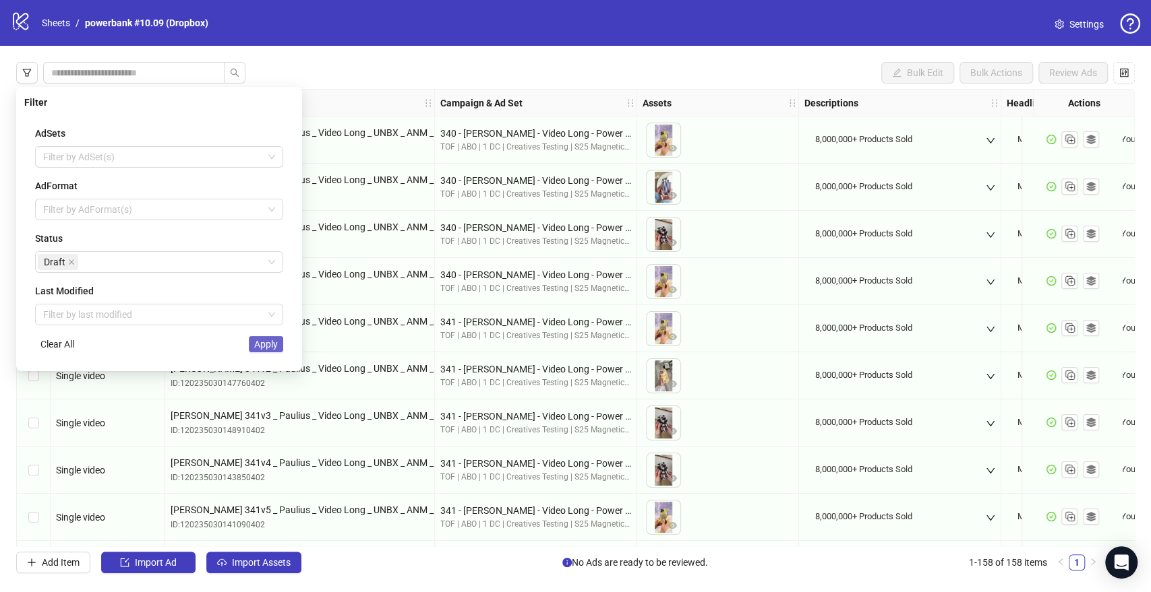
click at [273, 340] on span "Apply" at bounding box center [266, 344] width 24 height 11
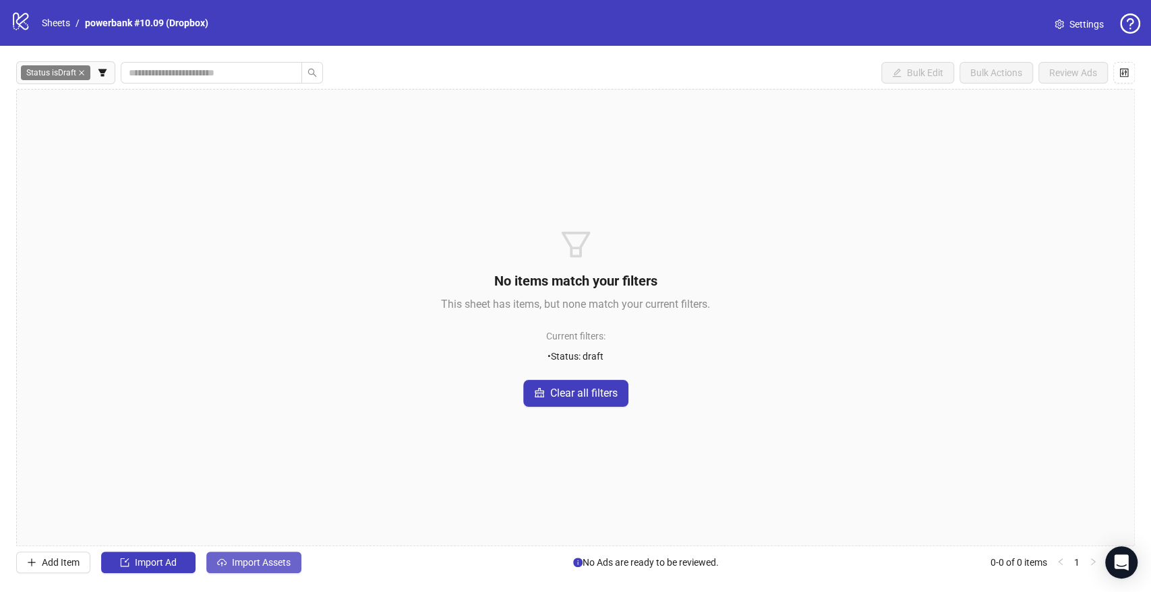
click at [264, 563] on span "Import Assets" at bounding box center [261, 562] width 59 height 11
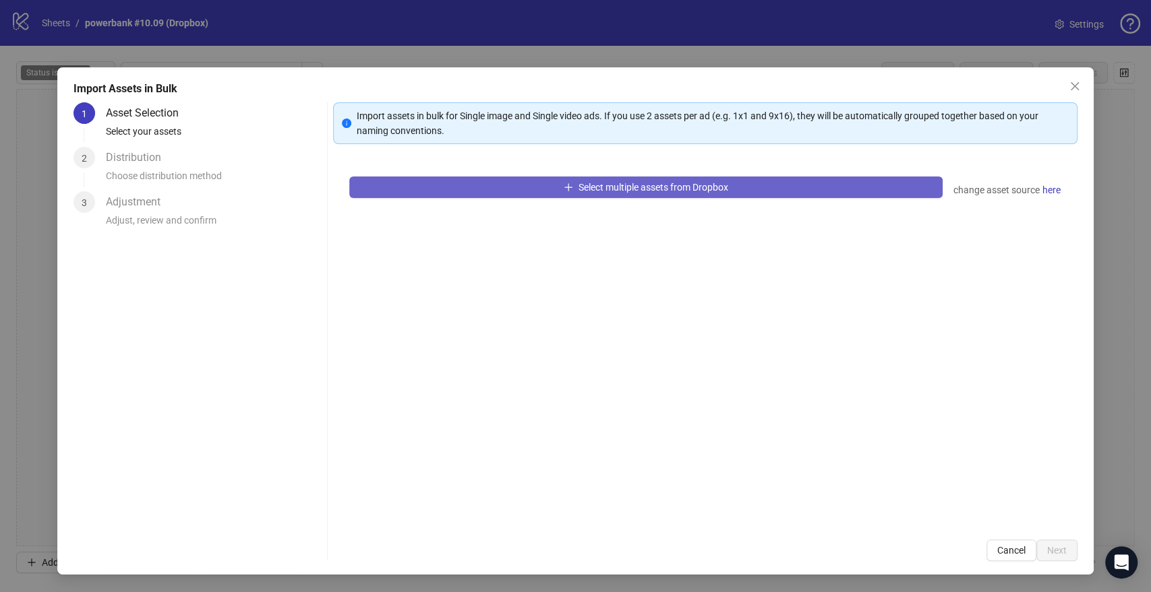
click at [574, 184] on button "Select multiple assets from Dropbox" at bounding box center [645, 188] width 592 height 22
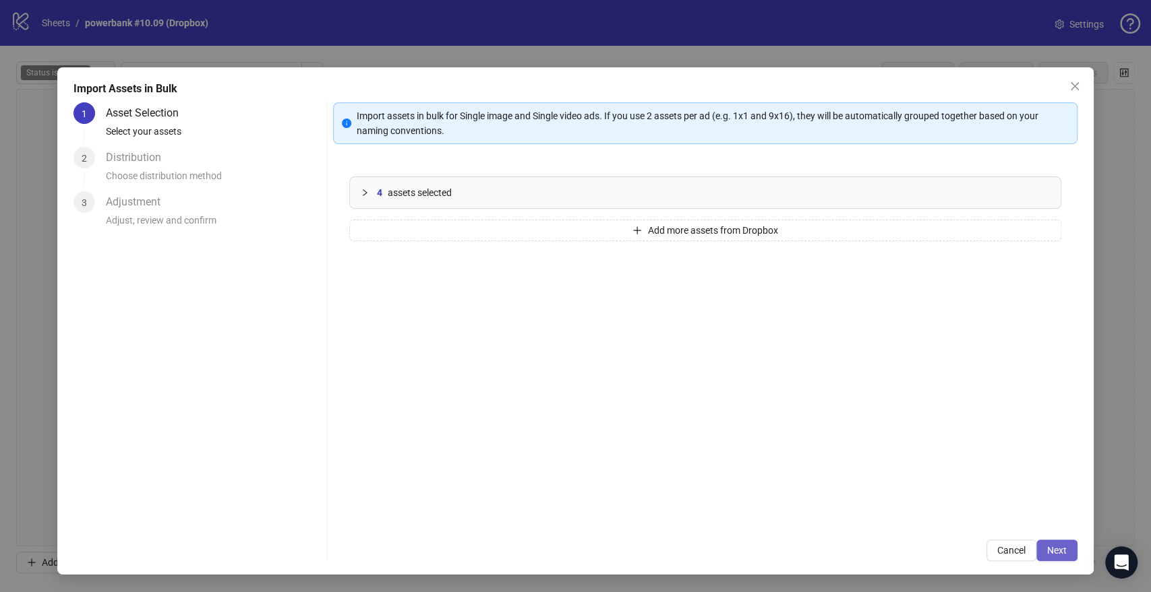
click at [1059, 548] on span "Next" at bounding box center [1057, 550] width 20 height 11
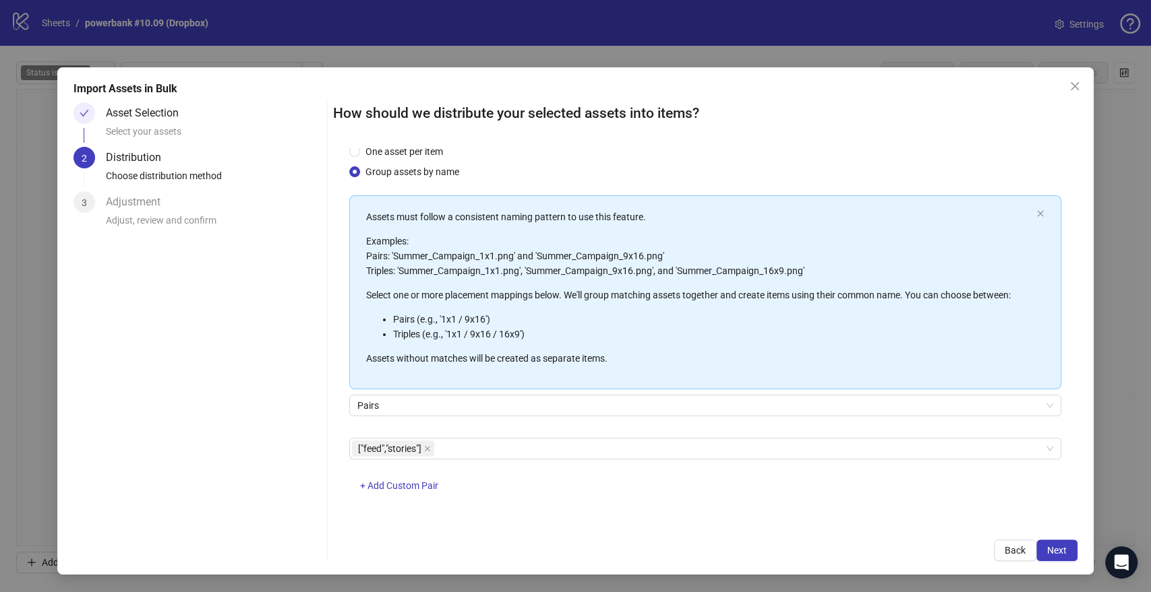
scroll to position [35, 0]
click at [1066, 553] on span "Next" at bounding box center [1057, 550] width 20 height 11
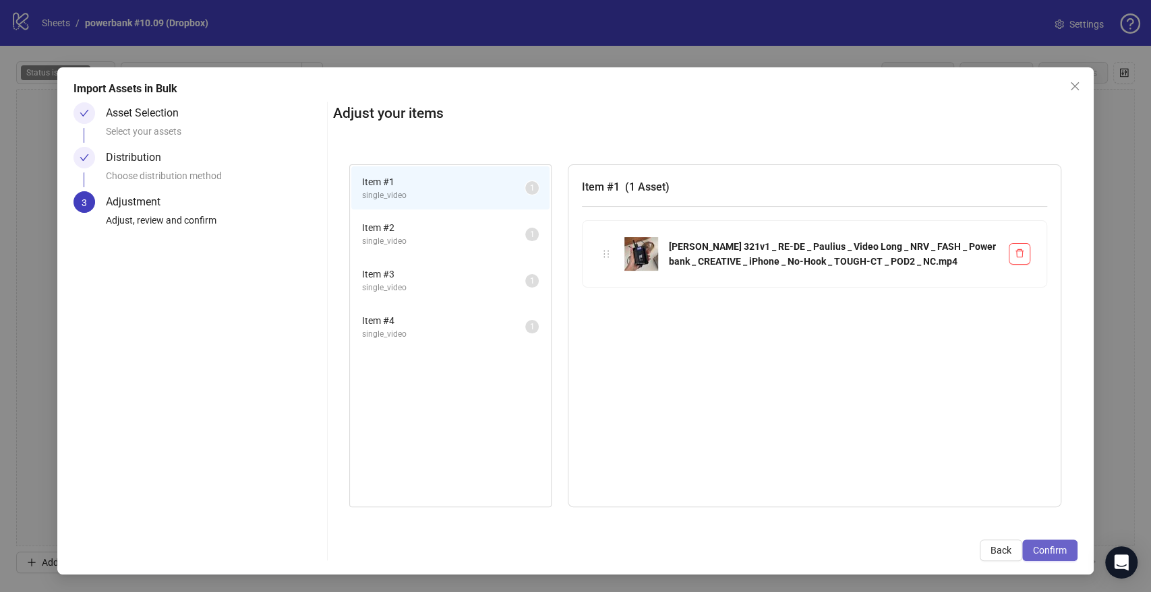
click at [1042, 549] on span "Confirm" at bounding box center [1050, 550] width 34 height 11
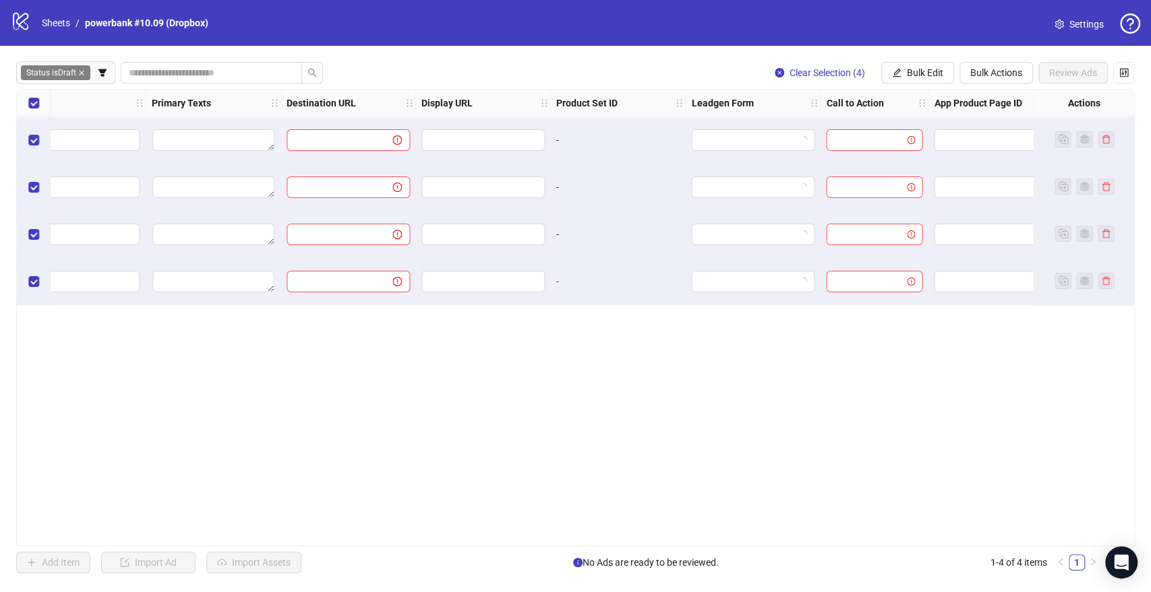
scroll to position [0, 1087]
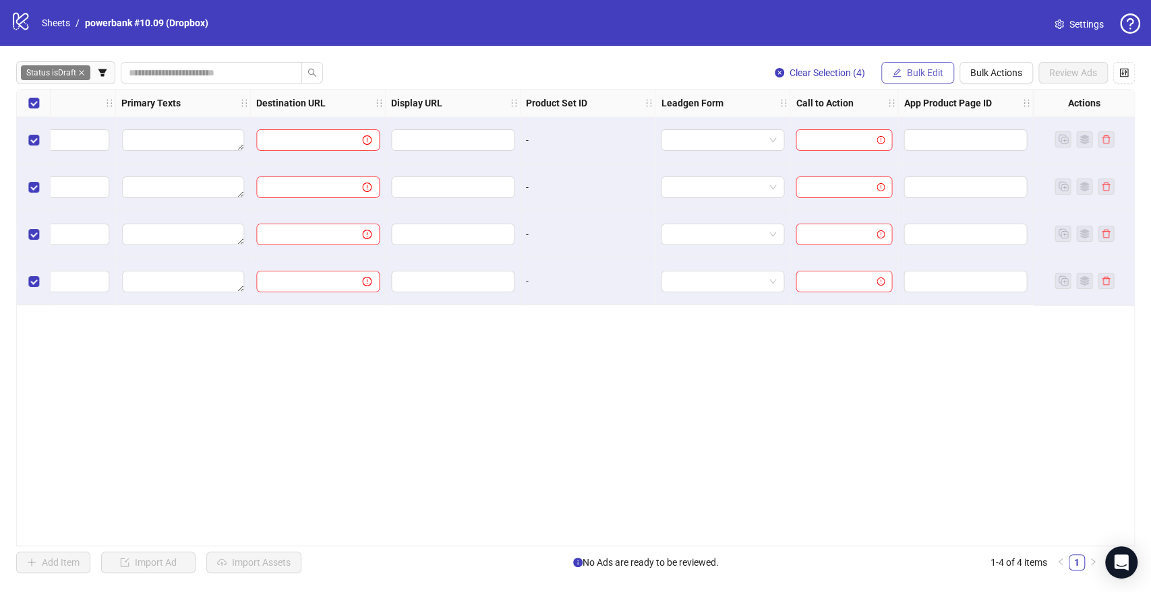
click at [936, 80] on button "Bulk Edit" at bounding box center [917, 73] width 73 height 22
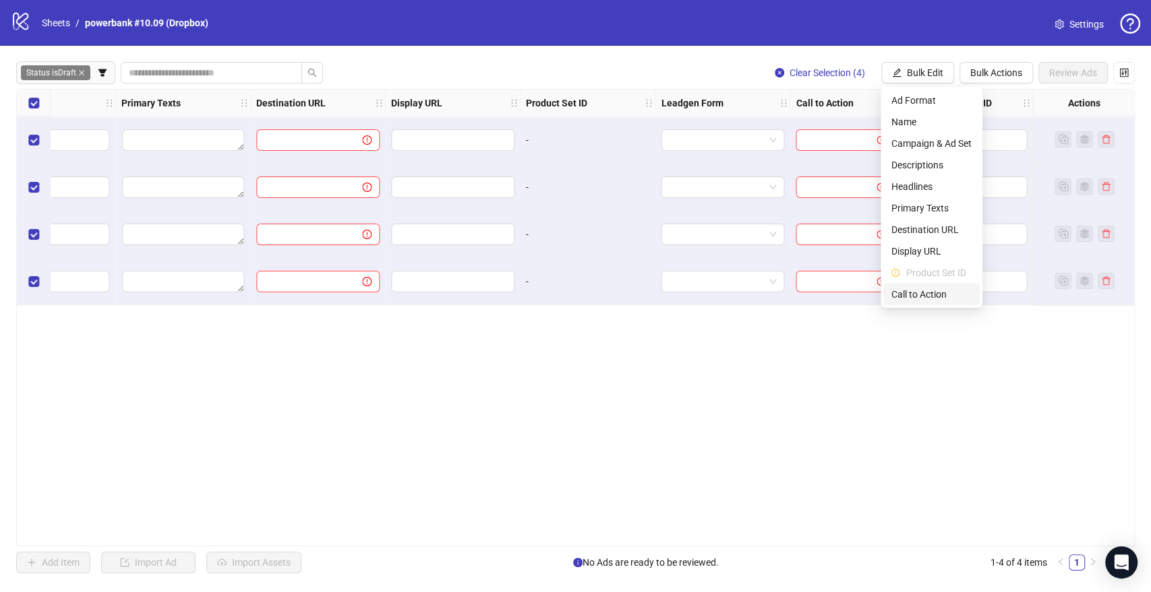
click at [942, 299] on span "Call to Action" at bounding box center [931, 294] width 80 height 15
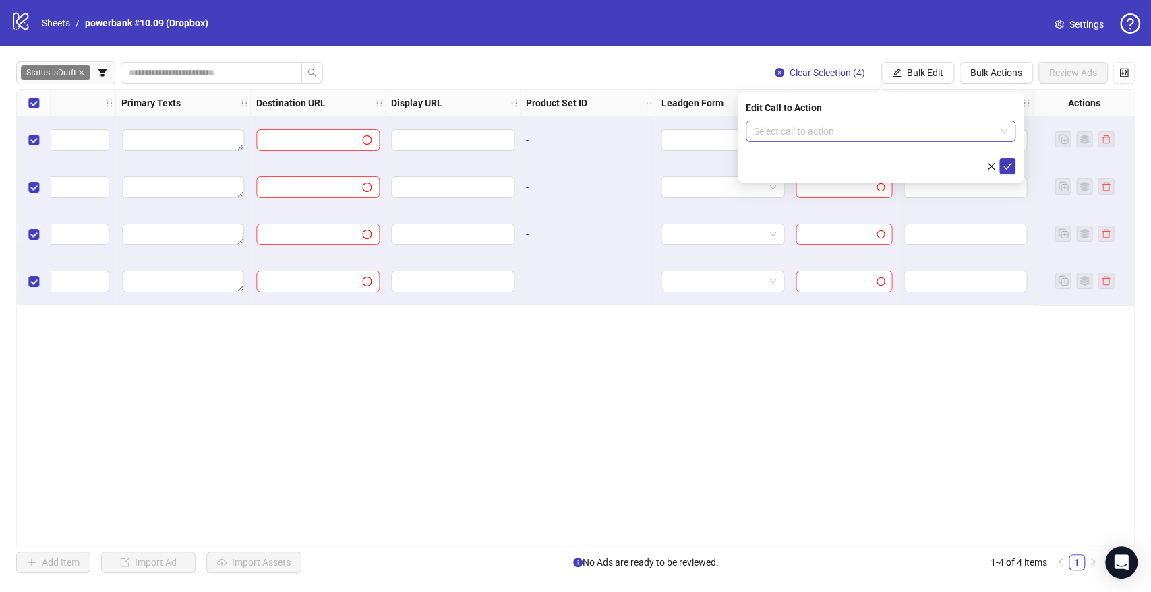
click at [768, 129] on input "search" at bounding box center [874, 131] width 241 height 20
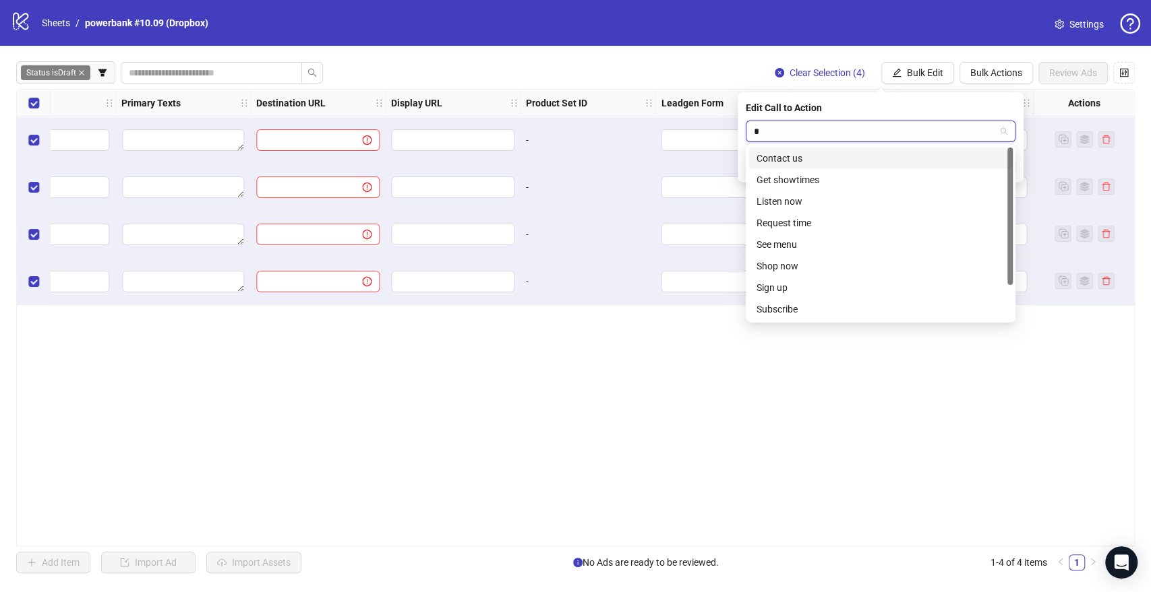
type input "**"
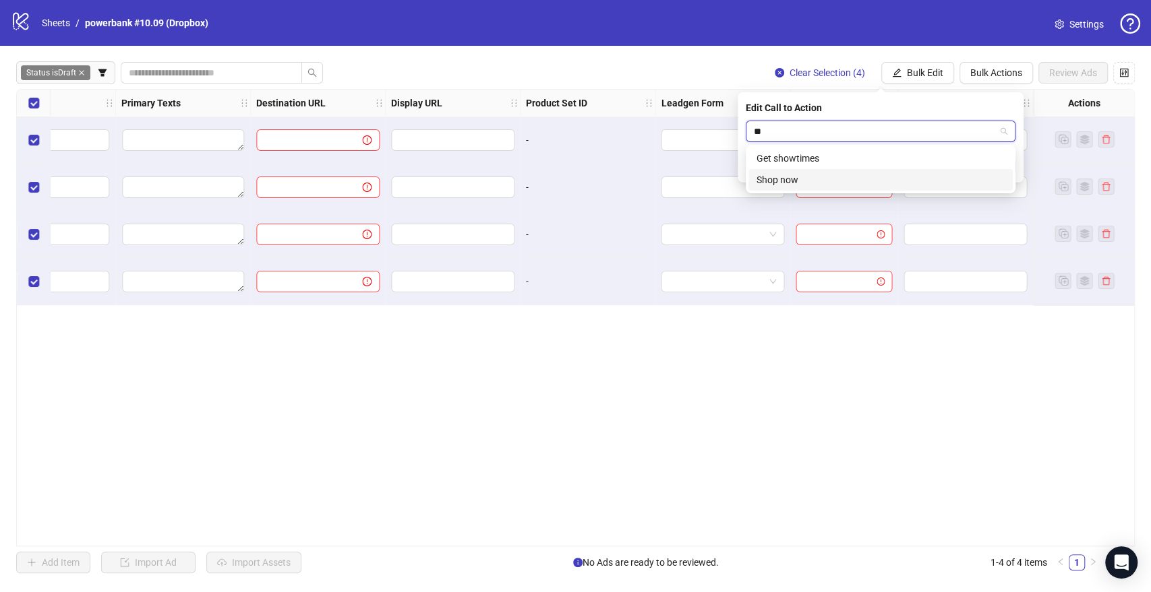
click at [821, 180] on div "Shop now" at bounding box center [880, 180] width 248 height 15
click at [1005, 162] on icon "check" at bounding box center [1006, 166] width 9 height 9
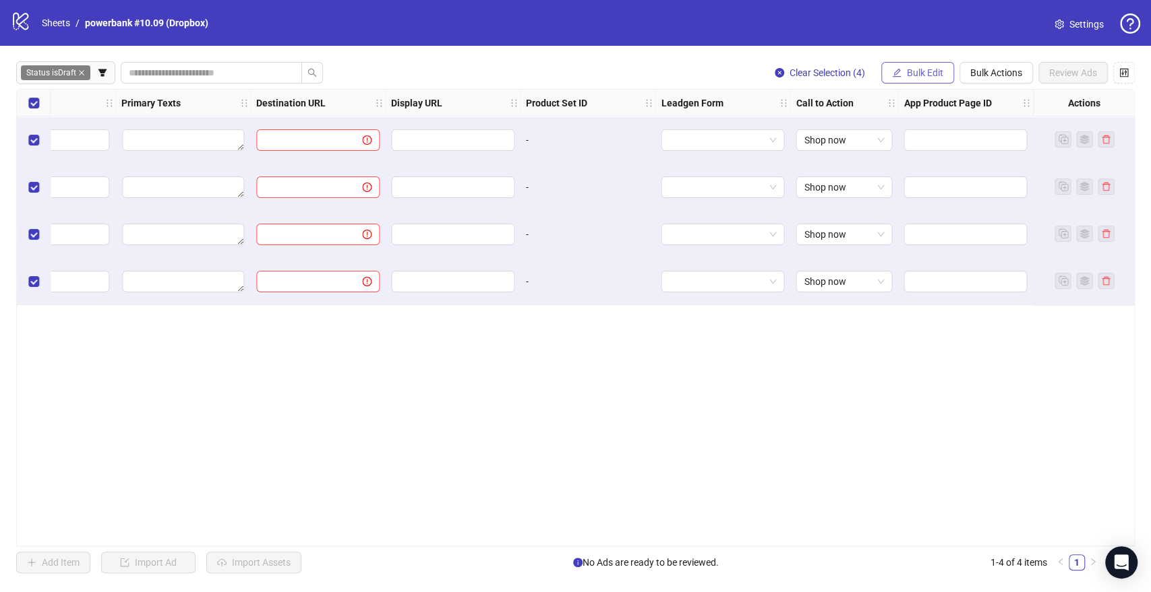
click at [927, 69] on span "Bulk Edit" at bounding box center [925, 72] width 36 height 11
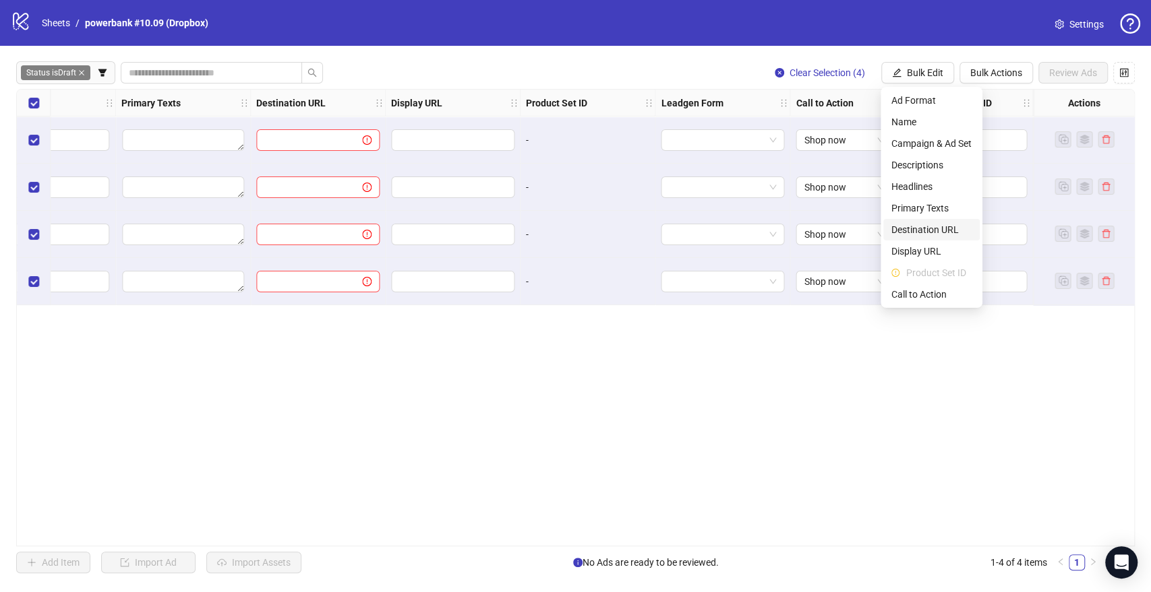
click at [921, 230] on span "Destination URL" at bounding box center [931, 229] width 80 height 15
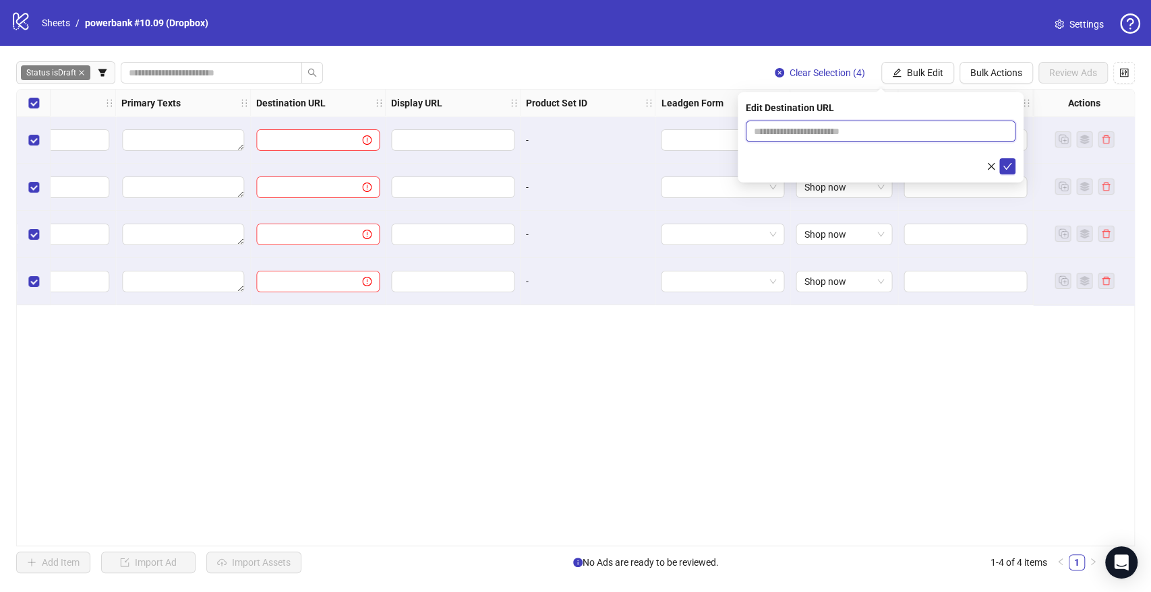
click at [780, 133] on input "text" at bounding box center [875, 131] width 243 height 15
click at [853, 133] on input "text" at bounding box center [875, 131] width 243 height 15
paste input "**********"
type input "**********"
click at [1006, 162] on icon "check" at bounding box center [1006, 166] width 9 height 9
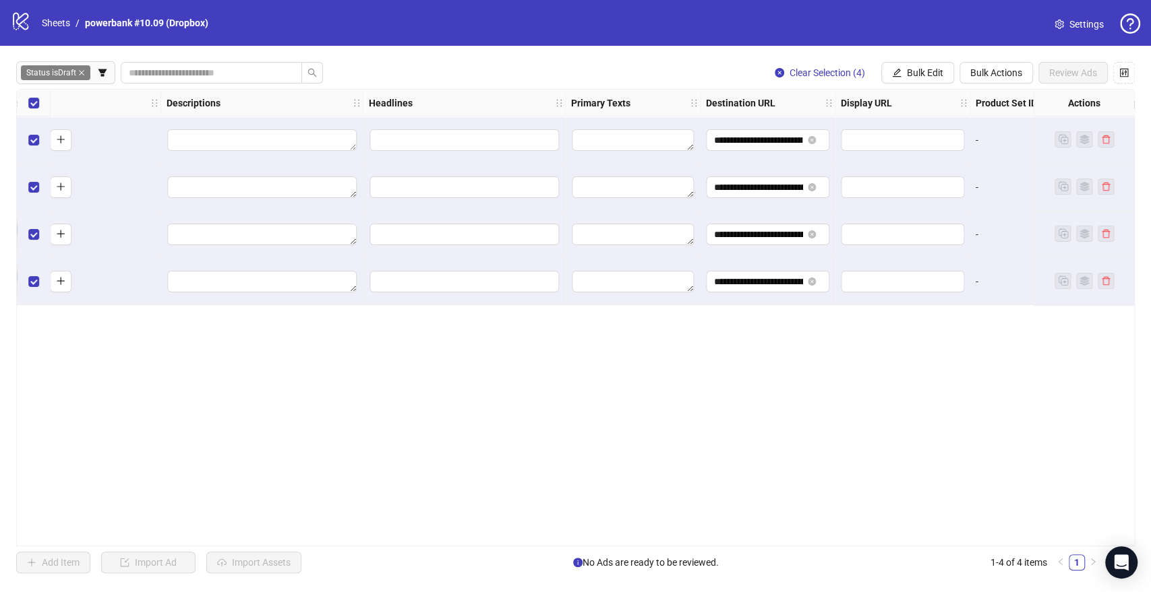
scroll to position [0, 413]
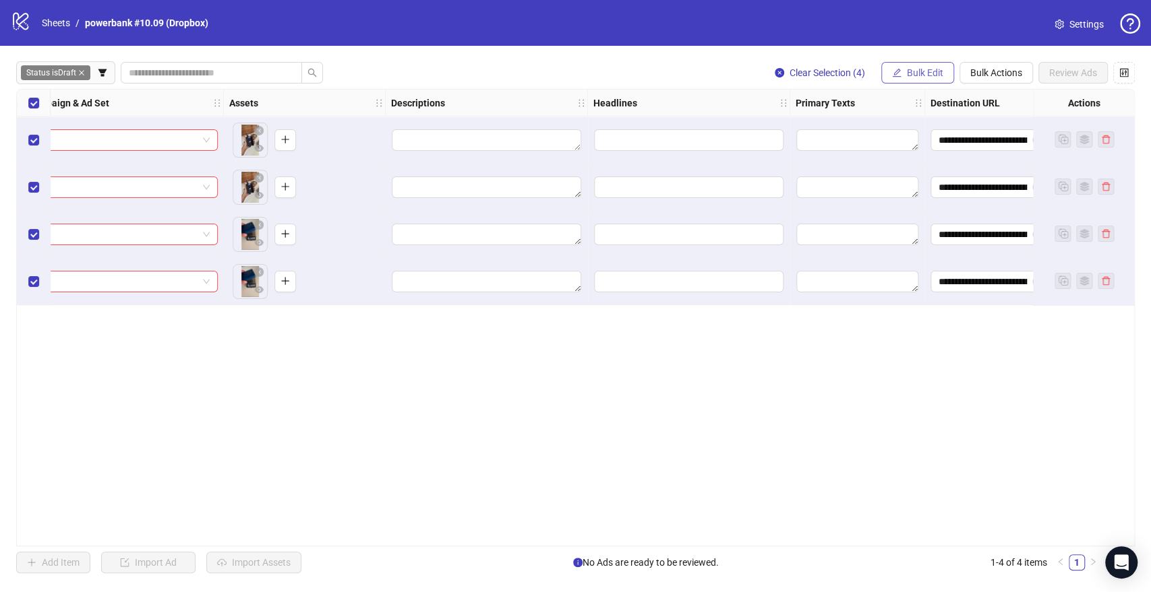
click at [911, 73] on span "Bulk Edit" at bounding box center [925, 72] width 36 height 11
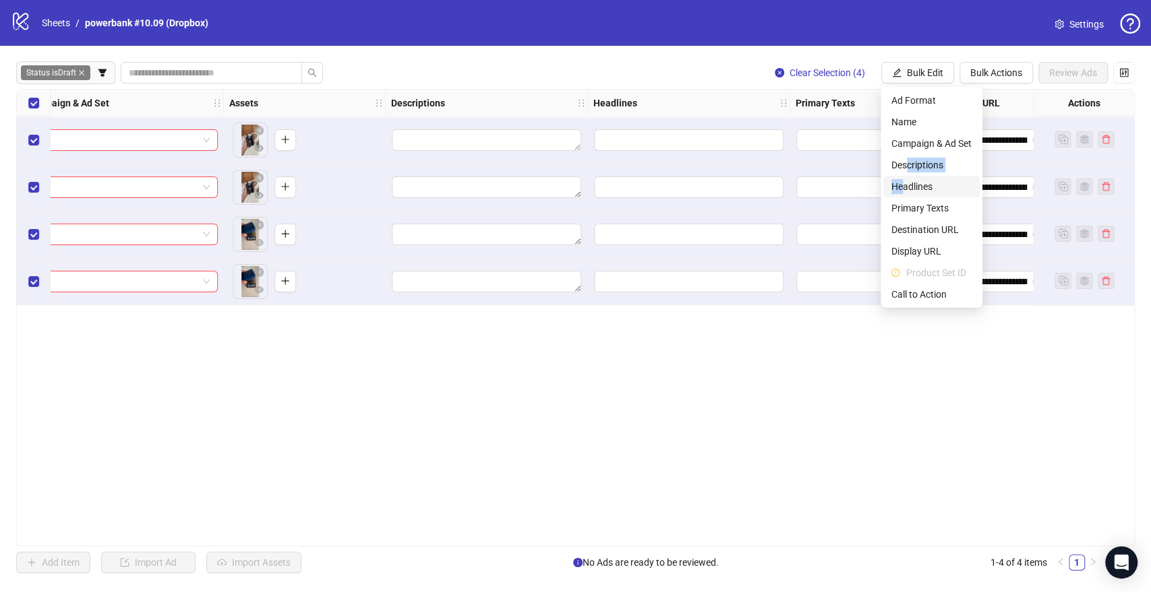
drag, startPoint x: 905, startPoint y: 166, endPoint x: 907, endPoint y: 184, distance: 18.3
click at [904, 189] on ul "Ad Format Name Campaign & Ad Set Descriptions Headlines Primary Texts Destinati…" at bounding box center [931, 197] width 102 height 221
click at [909, 184] on span "Headlines" at bounding box center [931, 186] width 80 height 15
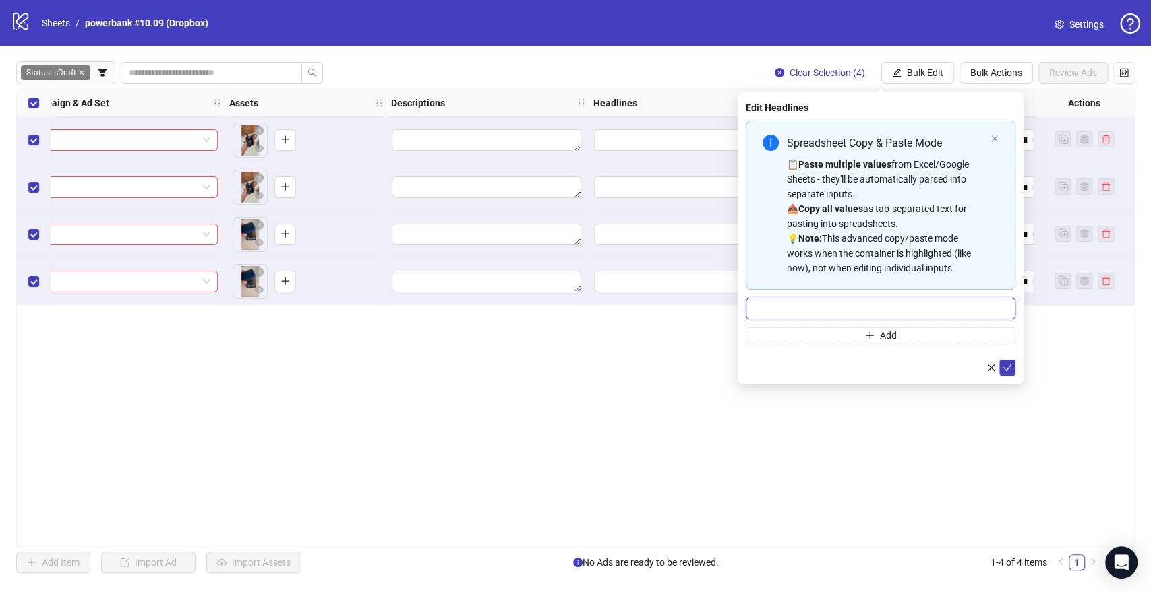
click at [818, 307] on input "Multi-input container - paste or copy values" at bounding box center [880, 309] width 270 height 22
paste input "**********"
type input "**********"
click at [1006, 367] on icon "check" at bounding box center [1006, 367] width 9 height 9
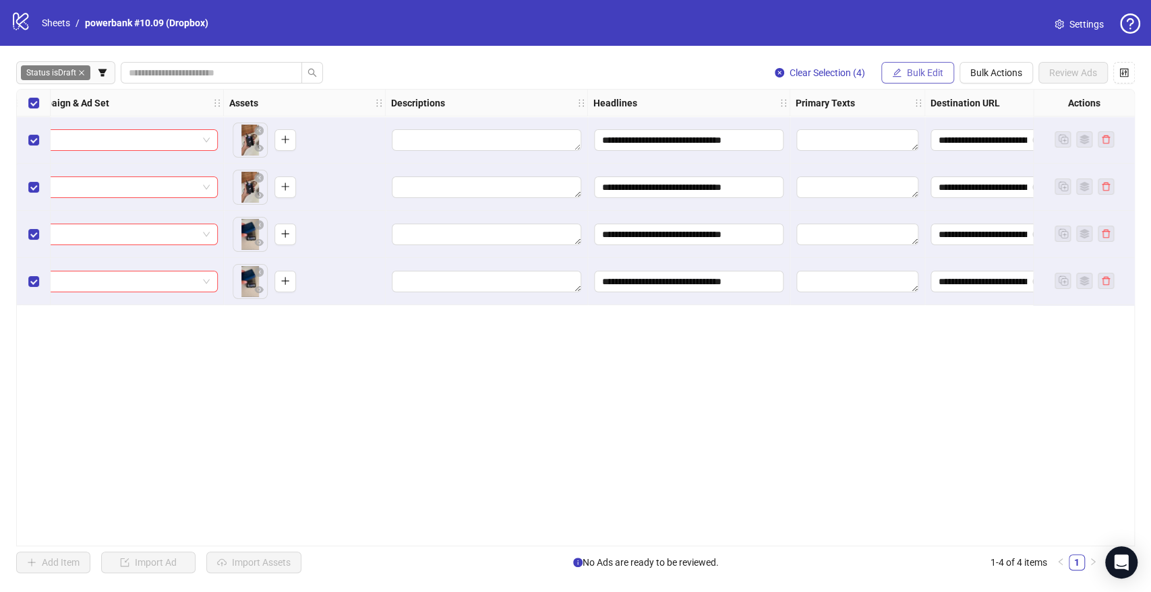
click at [913, 75] on span "Bulk Edit" at bounding box center [925, 72] width 36 height 11
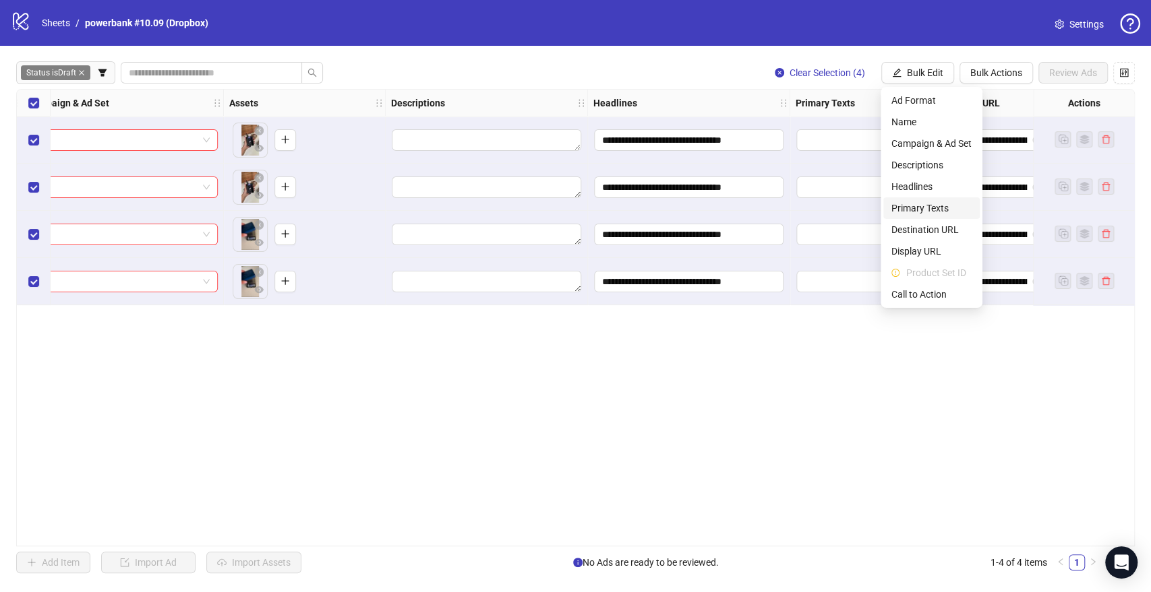
click at [923, 212] on span "Primary Texts" at bounding box center [931, 208] width 80 height 15
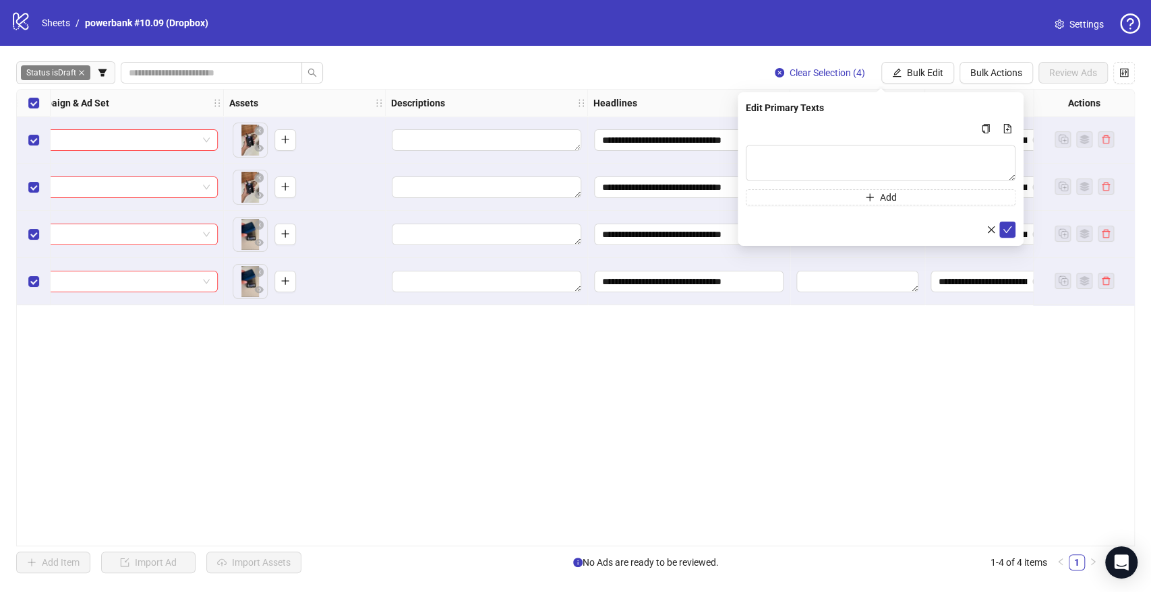
click at [740, 191] on div "Edit Primary Texts Add" at bounding box center [880, 169] width 286 height 154
click at [772, 162] on textarea "Multi-text input container - paste or copy values" at bounding box center [880, 163] width 270 height 36
paste textarea "**********"
click at [757, 151] on textarea "**********" at bounding box center [880, 163] width 270 height 36
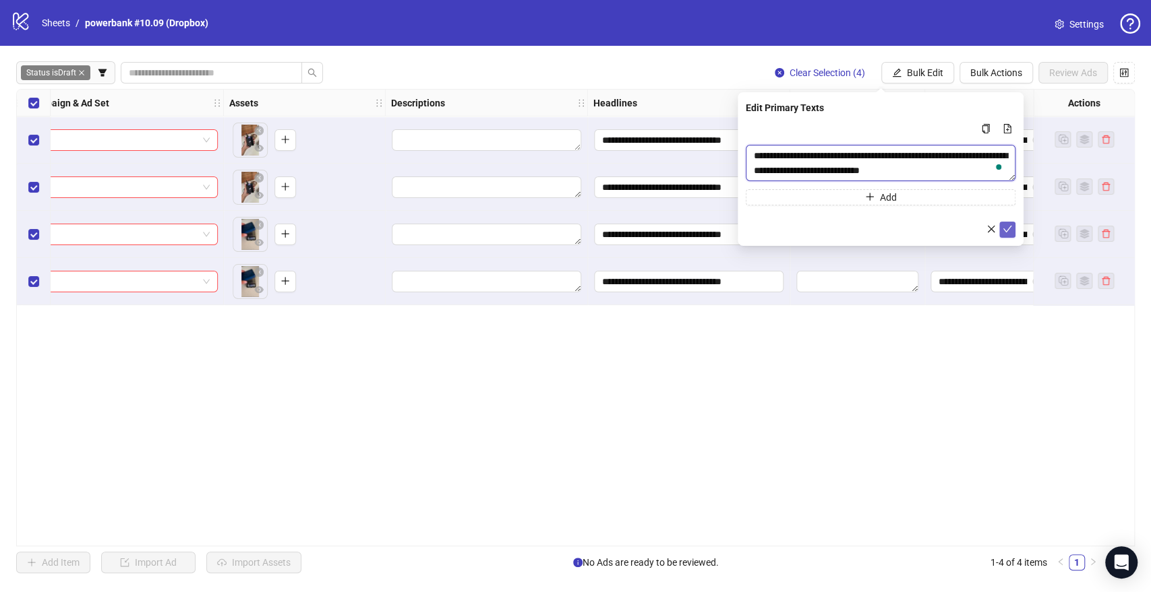
type textarea "**********"
click at [1004, 225] on icon "check" at bounding box center [1006, 228] width 9 height 9
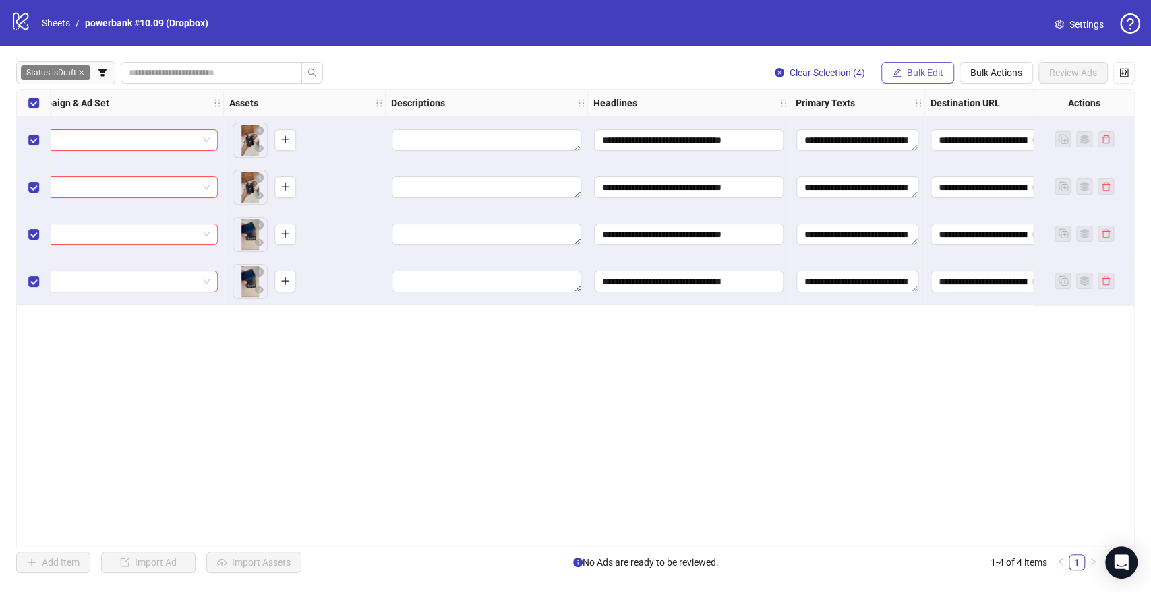
click at [915, 71] on span "Bulk Edit" at bounding box center [925, 72] width 36 height 11
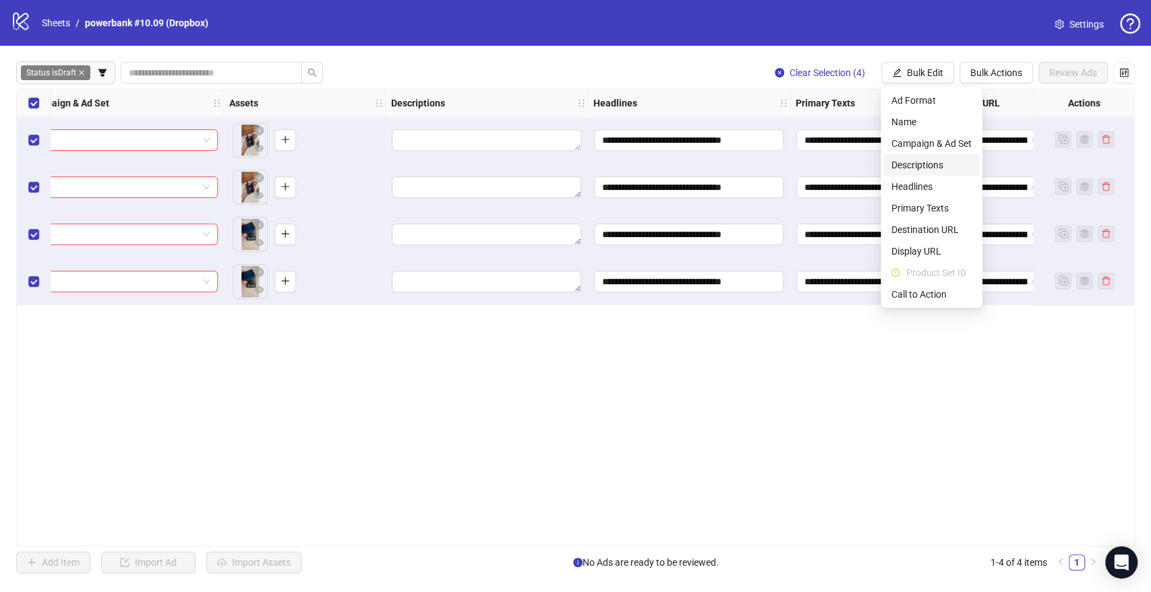
click at [925, 166] on span "Descriptions" at bounding box center [931, 165] width 80 height 15
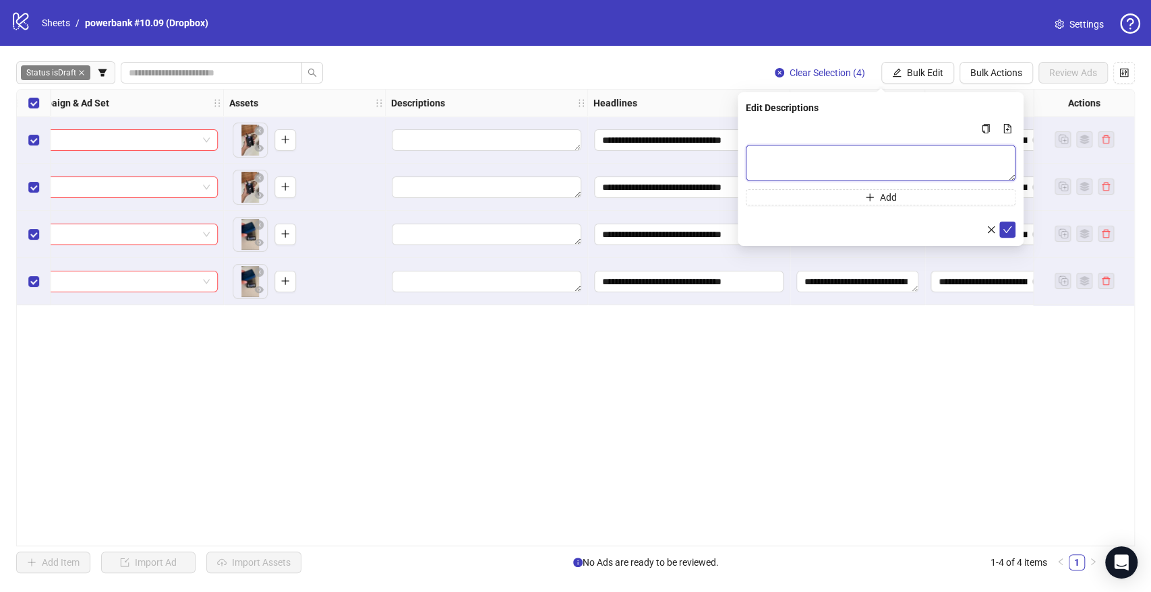
click at [816, 155] on textarea "Multi-text input container - paste or copy values" at bounding box center [880, 163] width 270 height 36
paste textarea "**********"
type textarea "**********"
click at [1003, 229] on icon "check" at bounding box center [1006, 228] width 9 height 9
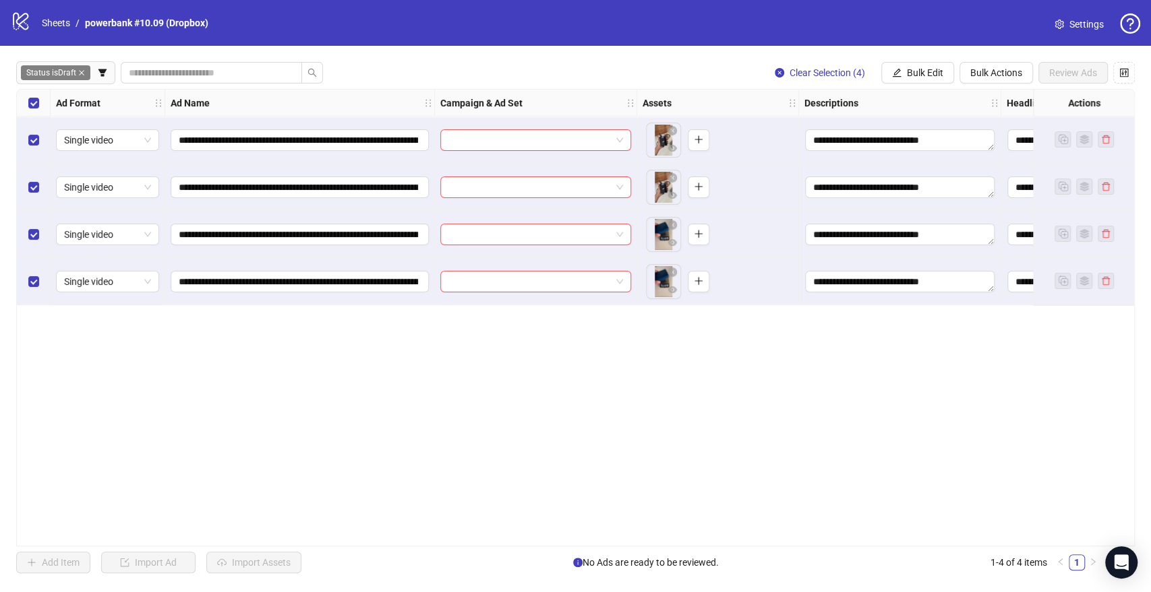
click at [666, 411] on div "**********" at bounding box center [575, 318] width 1118 height 458
click at [894, 70] on icon "edit" at bounding box center [896, 72] width 9 height 9
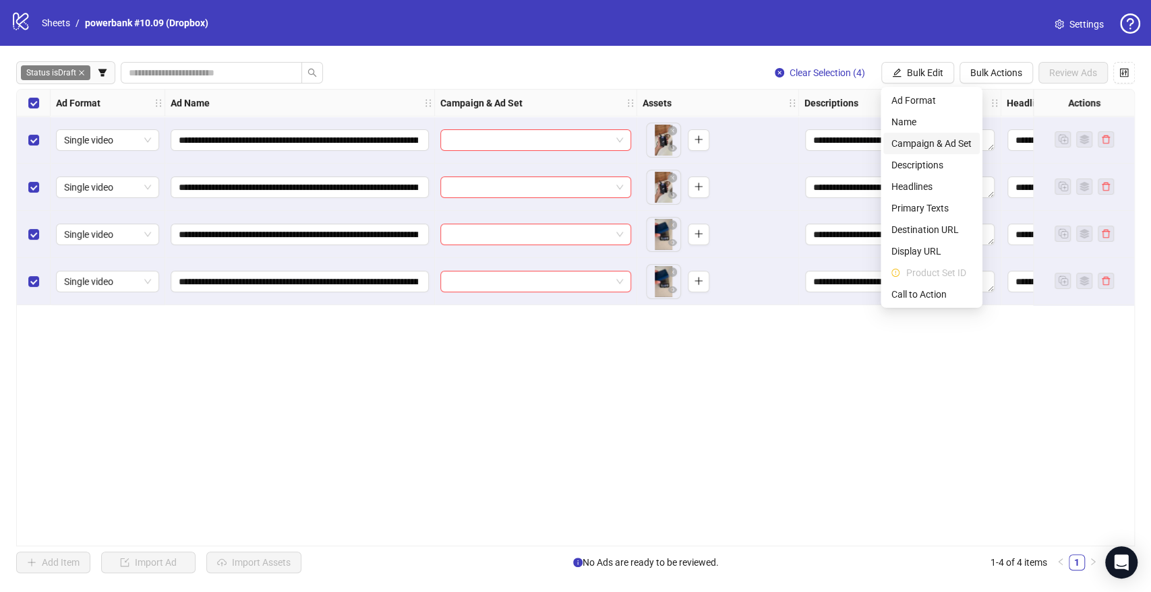
click at [919, 144] on span "Campaign & Ad Set" at bounding box center [931, 143] width 80 height 15
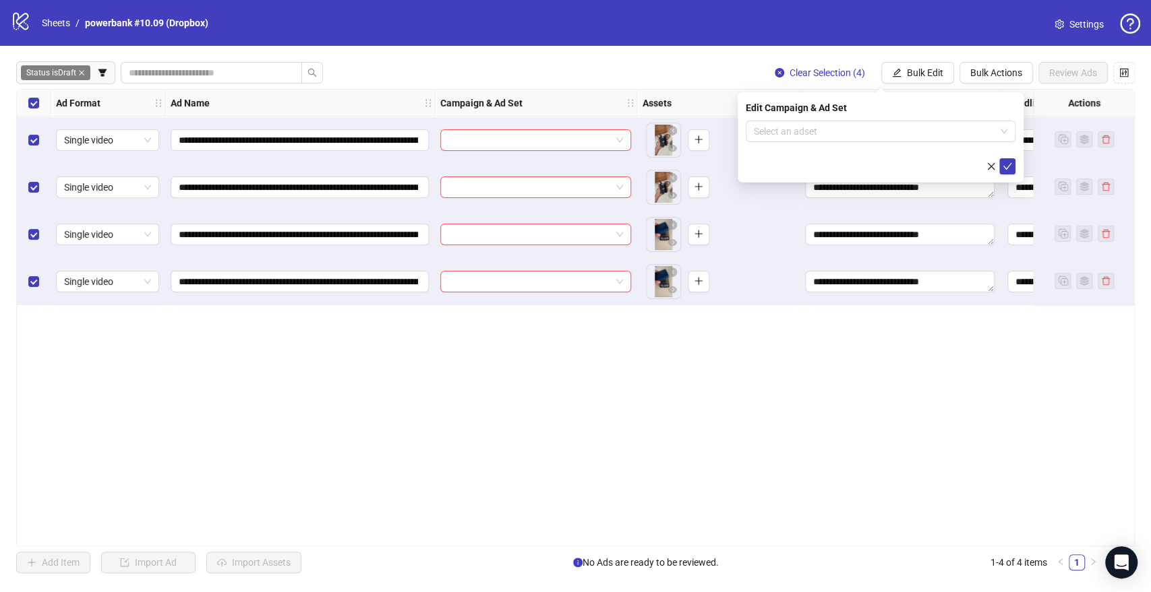
click at [798, 119] on div "Edit Campaign & Ad Set Select an adset" at bounding box center [880, 137] width 286 height 90
click at [800, 131] on input "search" at bounding box center [874, 131] width 241 height 20
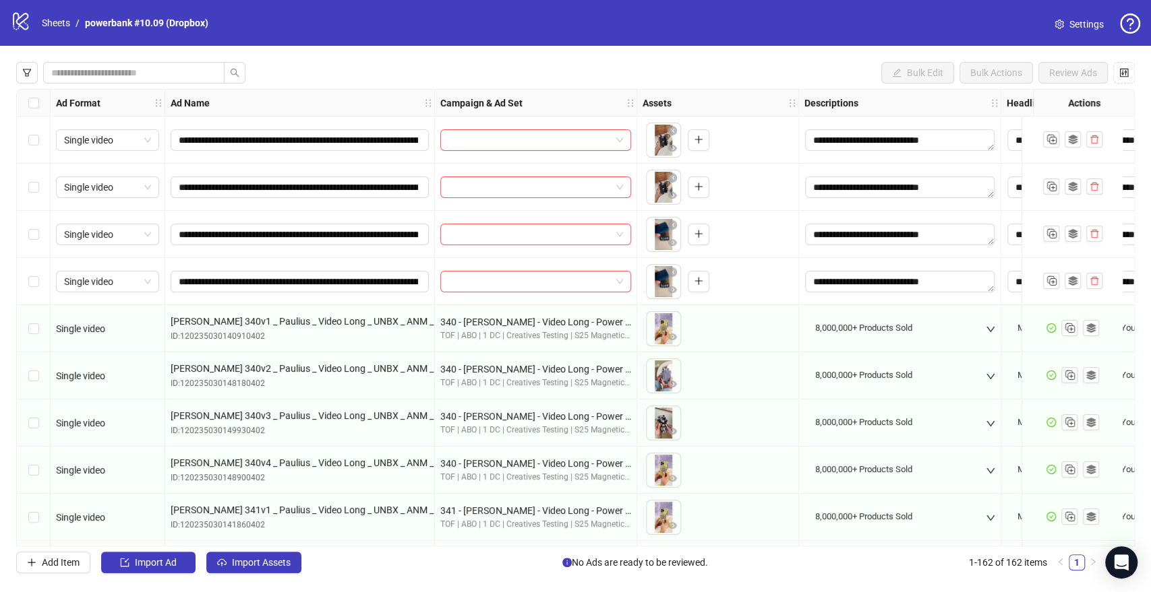
click at [42, 140] on div "Select row 1" at bounding box center [34, 140] width 34 height 47
click at [38, 180] on div "Select row 2" at bounding box center [34, 187] width 34 height 47
click at [36, 226] on div "Select row 3" at bounding box center [34, 234] width 34 height 47
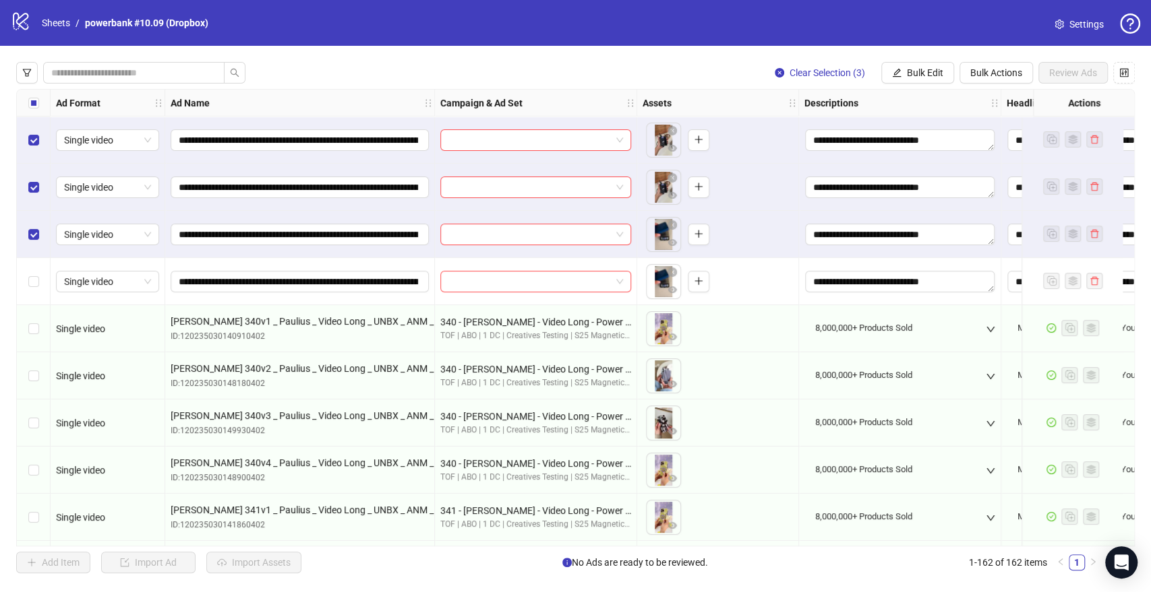
click at [32, 268] on div "Select row 4" at bounding box center [34, 281] width 34 height 47
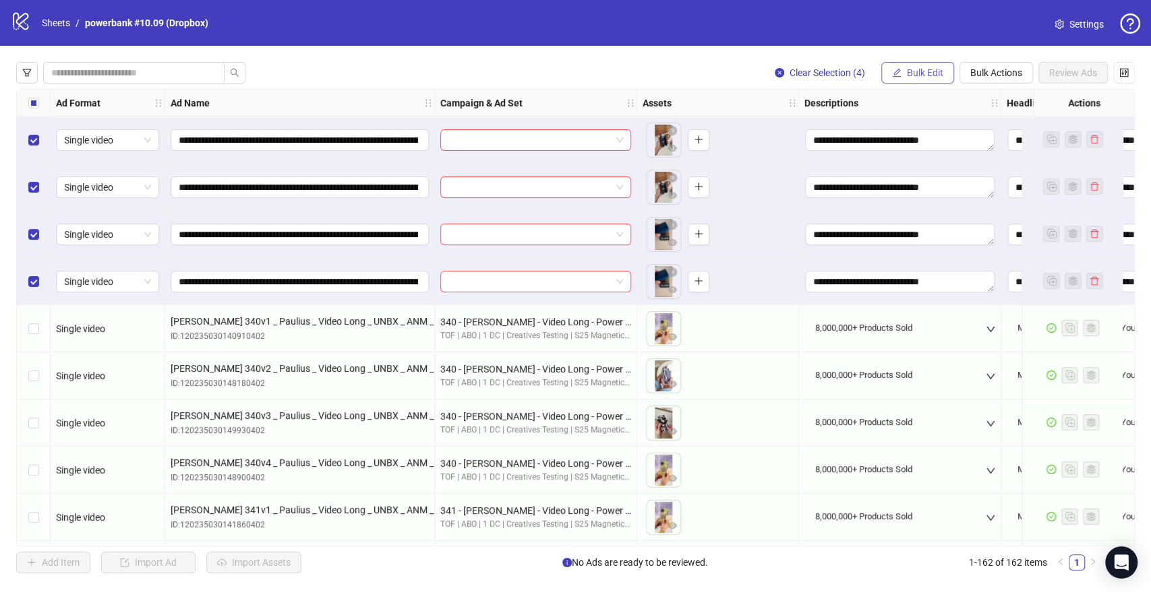
click at [913, 75] on span "Bulk Edit" at bounding box center [925, 72] width 36 height 11
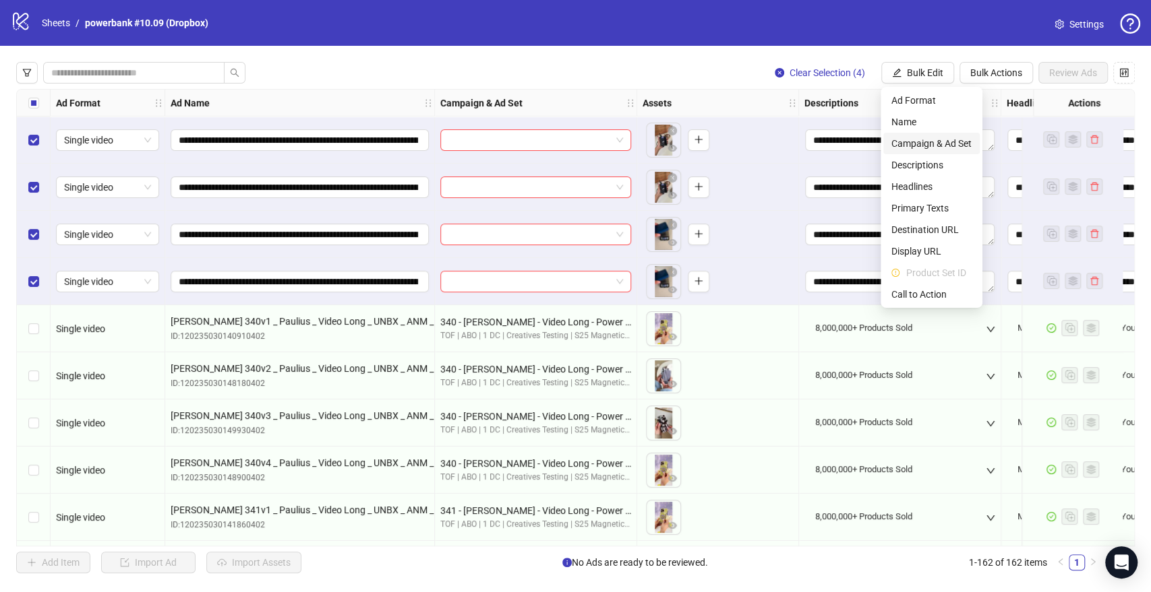
click at [928, 144] on span "Campaign & Ad Set" at bounding box center [931, 143] width 80 height 15
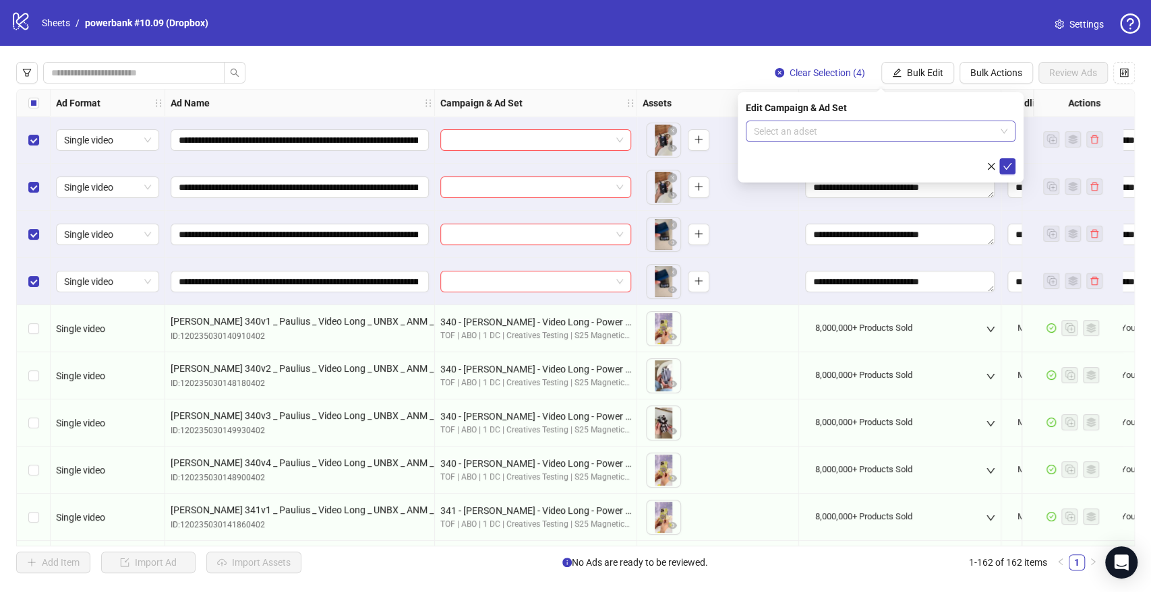
click at [823, 135] on input "search" at bounding box center [874, 131] width 241 height 20
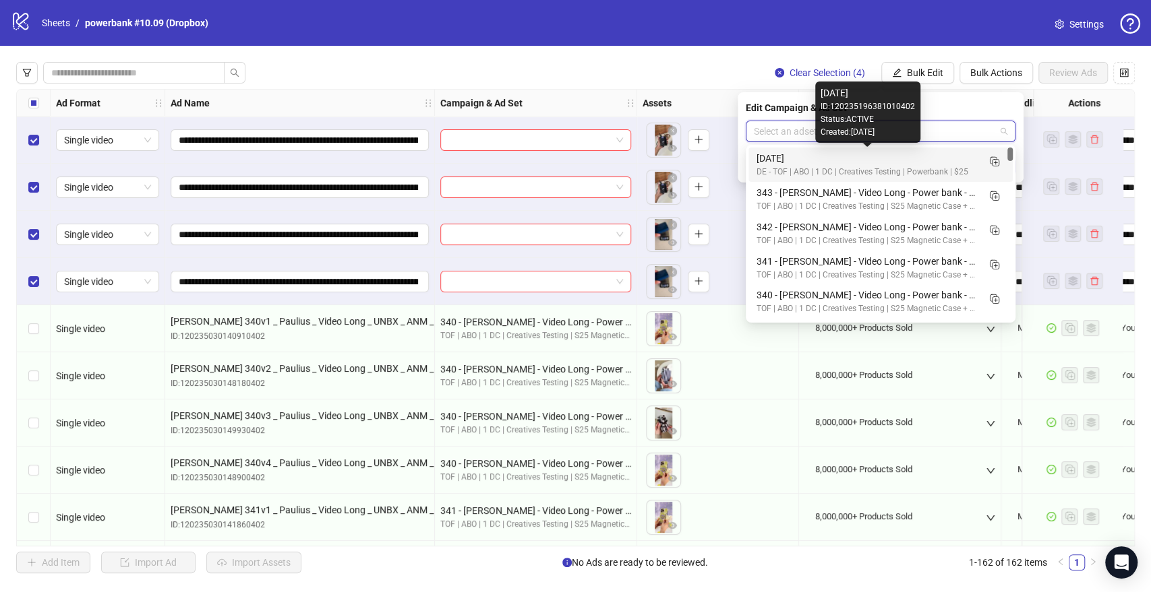
click at [960, 160] on div "[DATE]" at bounding box center [866, 158] width 221 height 15
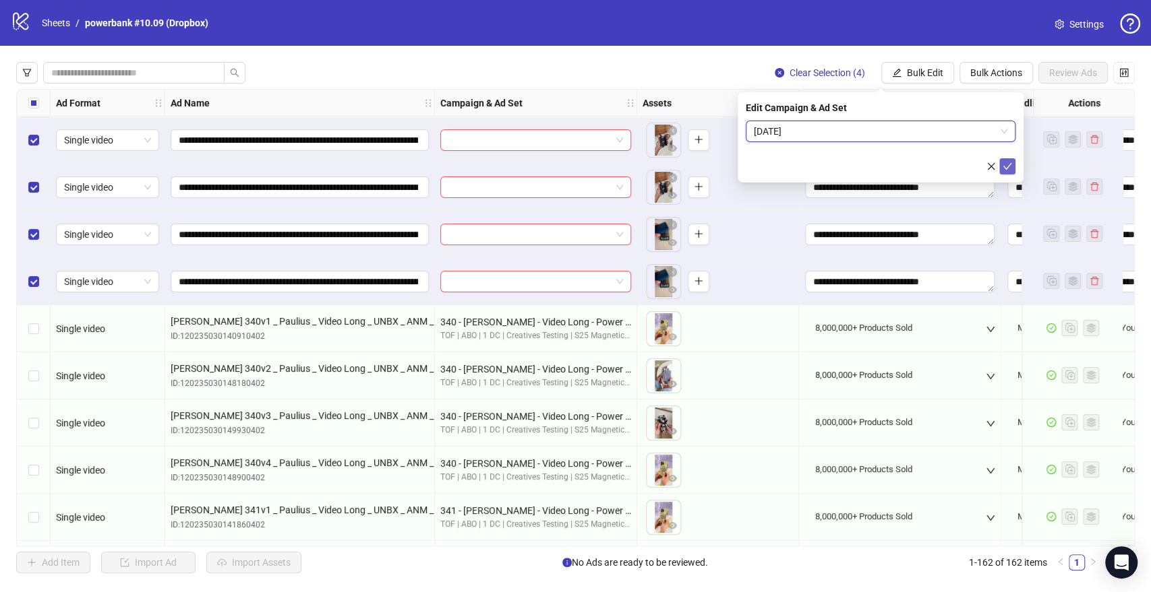
click at [1013, 163] on button "submit" at bounding box center [1007, 166] width 16 height 16
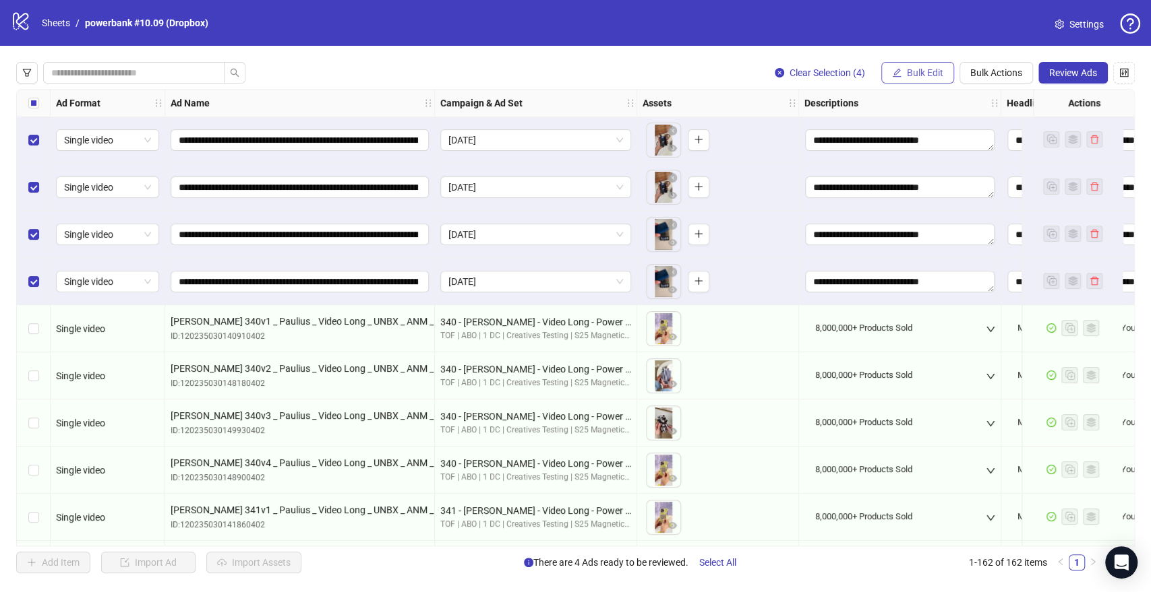
click at [895, 75] on icon "edit" at bounding box center [896, 72] width 9 height 9
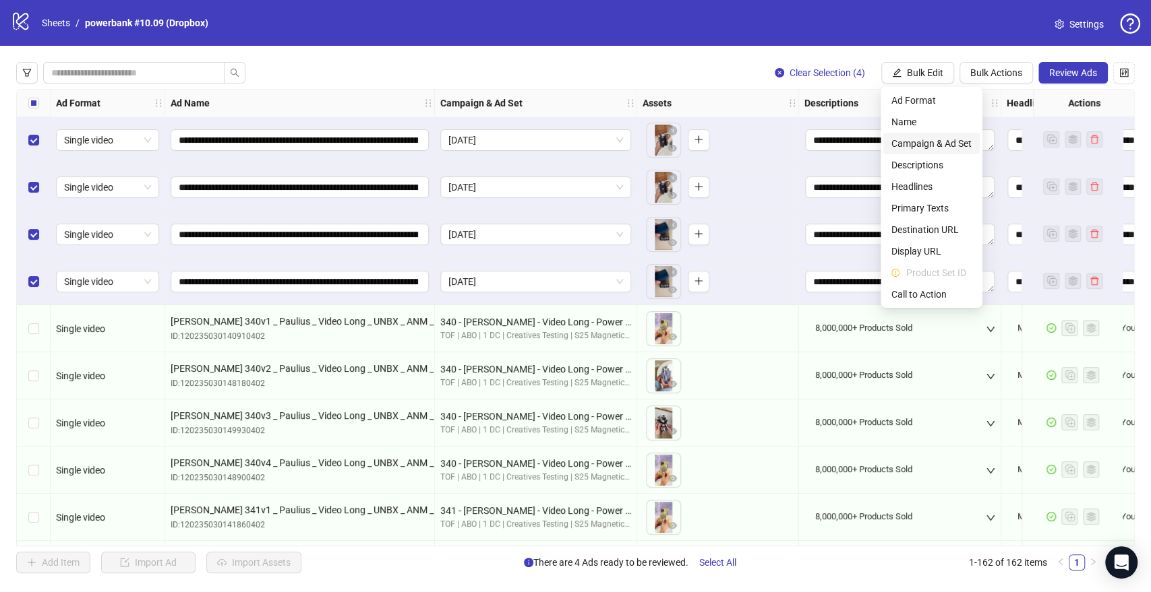
click at [911, 137] on span "Campaign & Ad Set" at bounding box center [931, 143] width 80 height 15
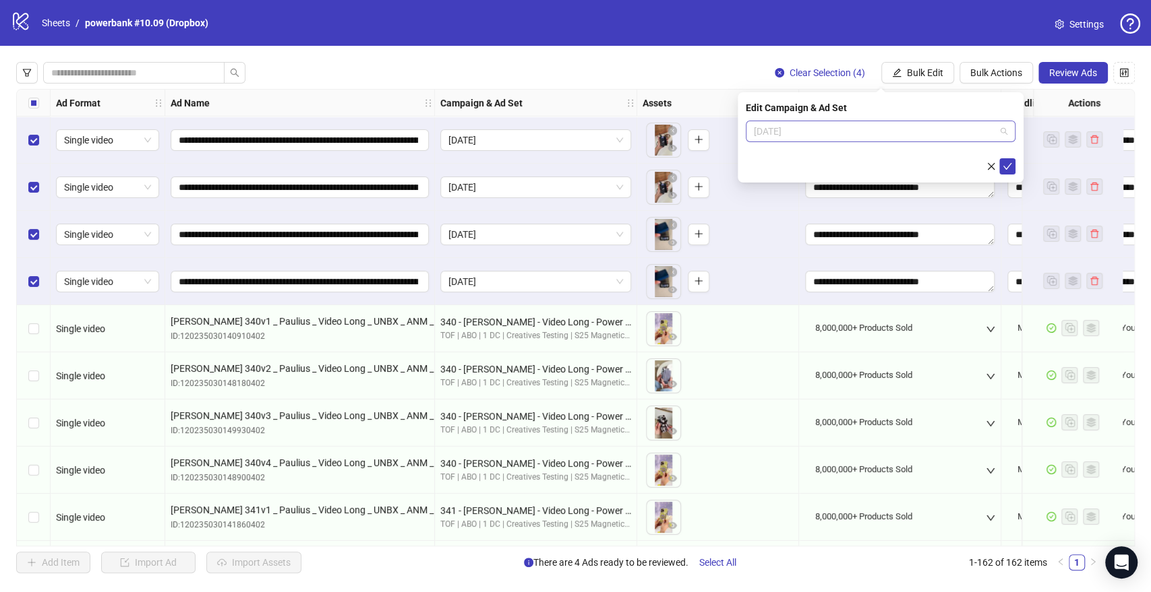
click at [836, 131] on span "[DATE]" at bounding box center [880, 131] width 253 height 20
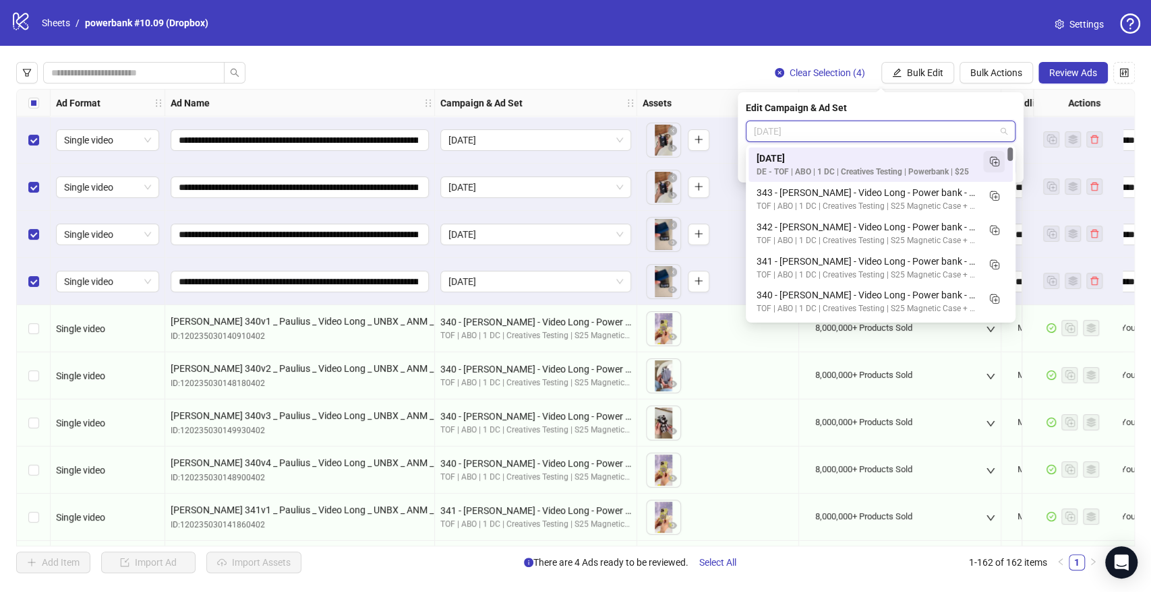
click at [999, 162] on icon "Duplicate" at bounding box center [993, 160] width 13 height 13
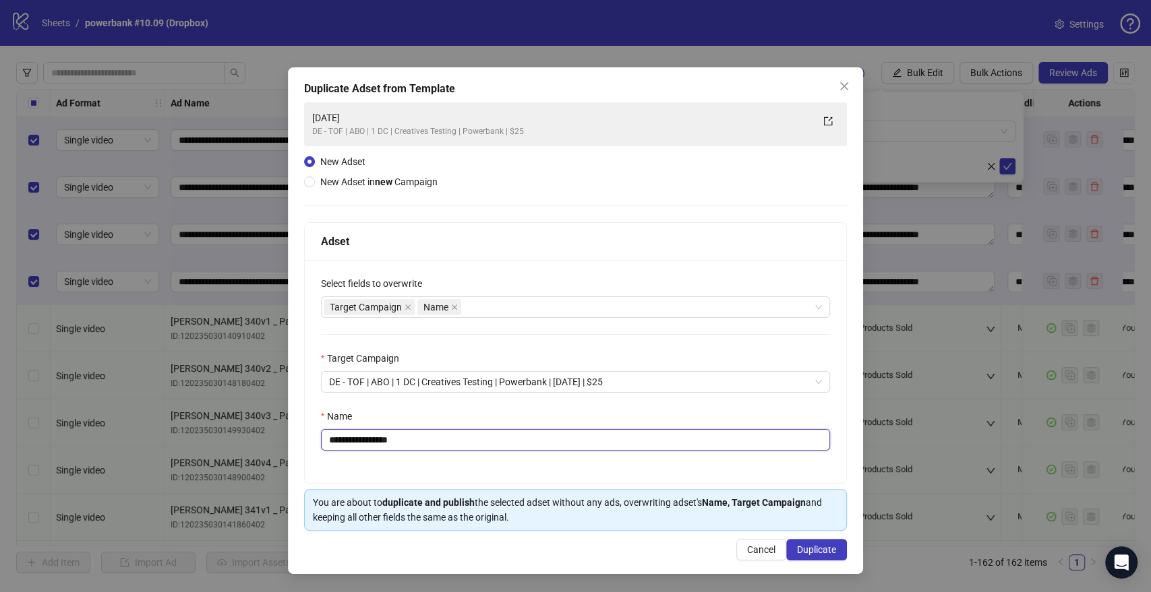
click at [330, 439] on input "**********" at bounding box center [576, 440] width 510 height 22
click at [841, 90] on icon "close" at bounding box center [843, 86] width 11 height 11
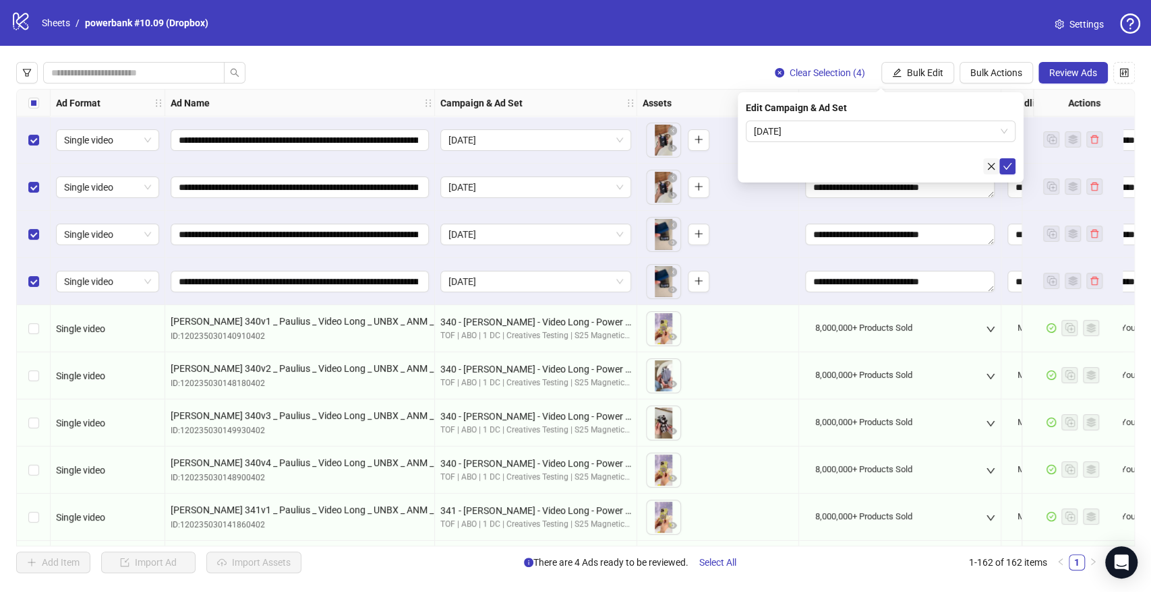
click at [988, 162] on icon "close" at bounding box center [990, 166] width 9 height 9
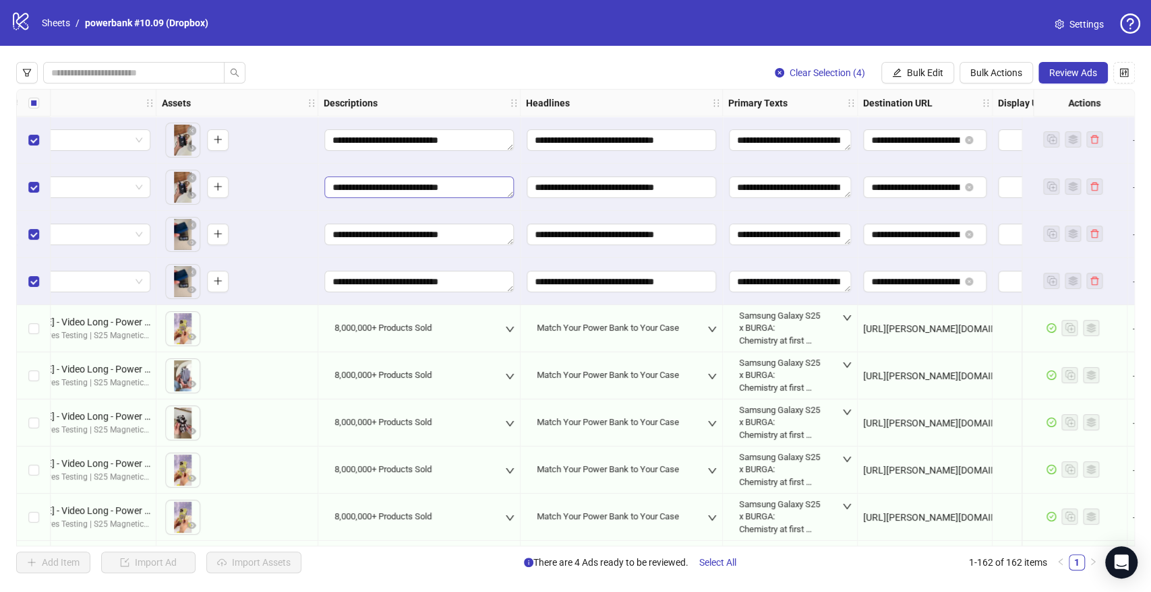
scroll to position [0, 524]
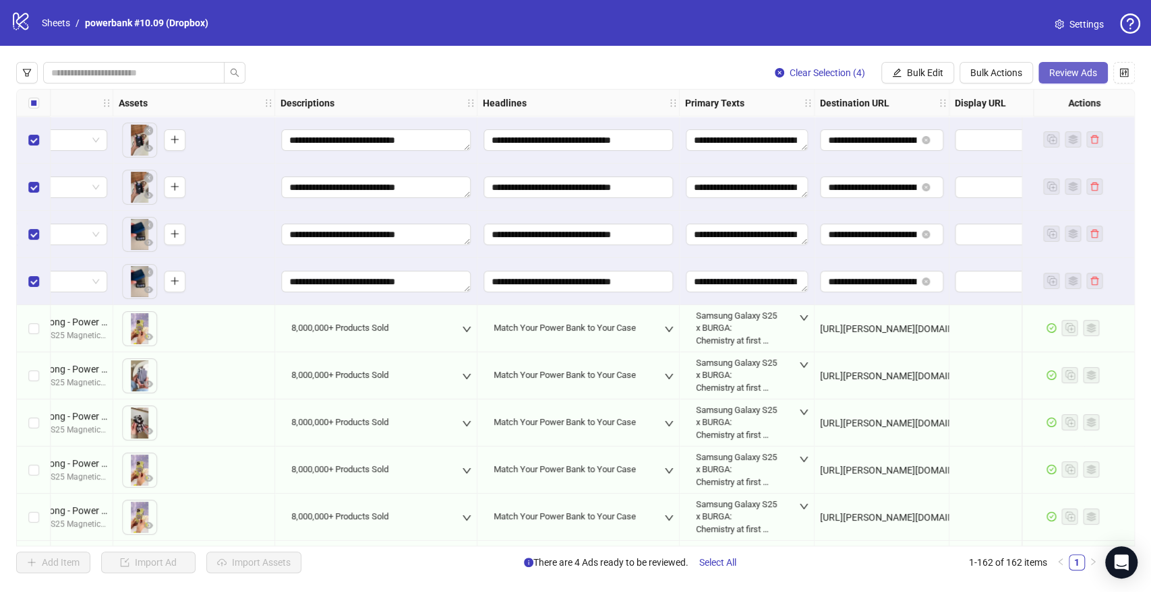
click at [1060, 78] on span "Review Ads" at bounding box center [1073, 72] width 48 height 11
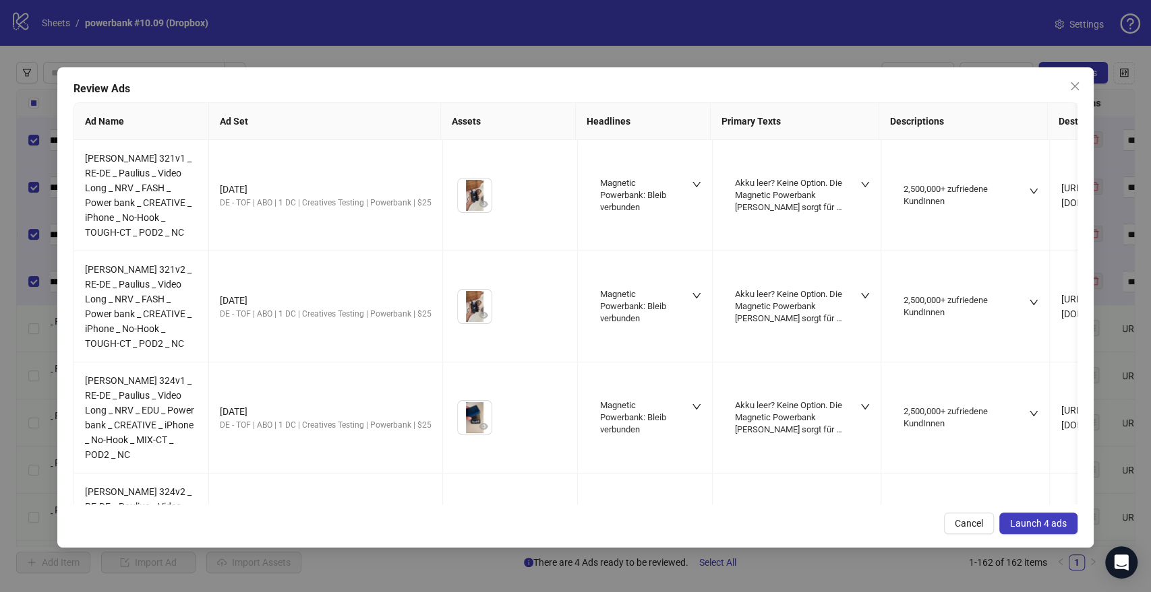
click at [1030, 527] on span "Launch 4 ads" at bounding box center [1038, 523] width 57 height 11
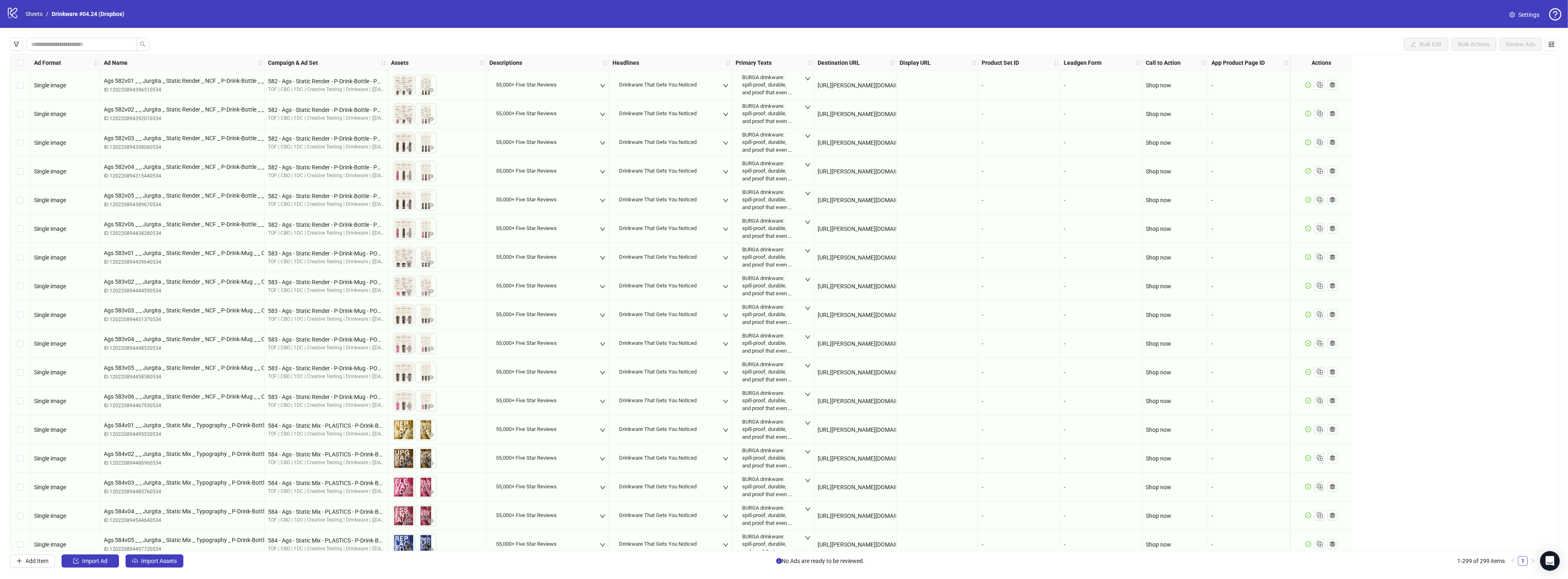
click at [41, 15] on link "Sheets" at bounding box center [34, 14] width 21 height 9
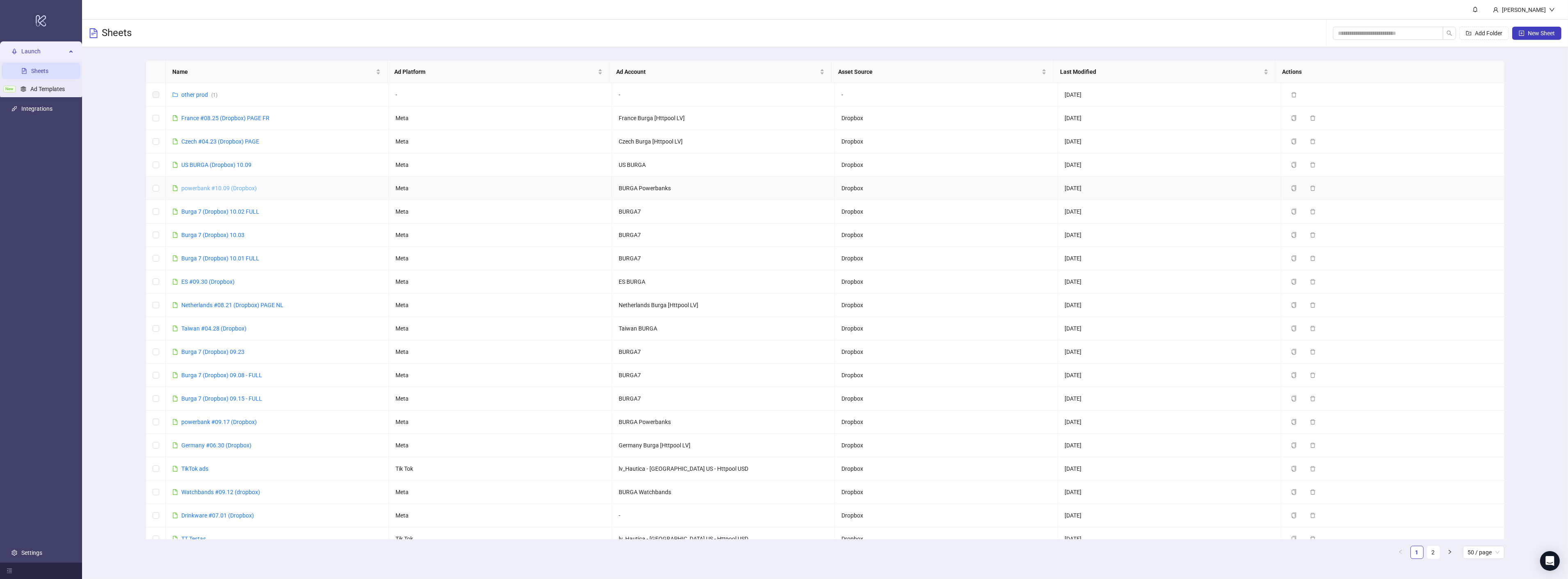
click at [210, 189] on link "powerbank #10.09 (Dropbox)" at bounding box center [219, 188] width 75 height 7
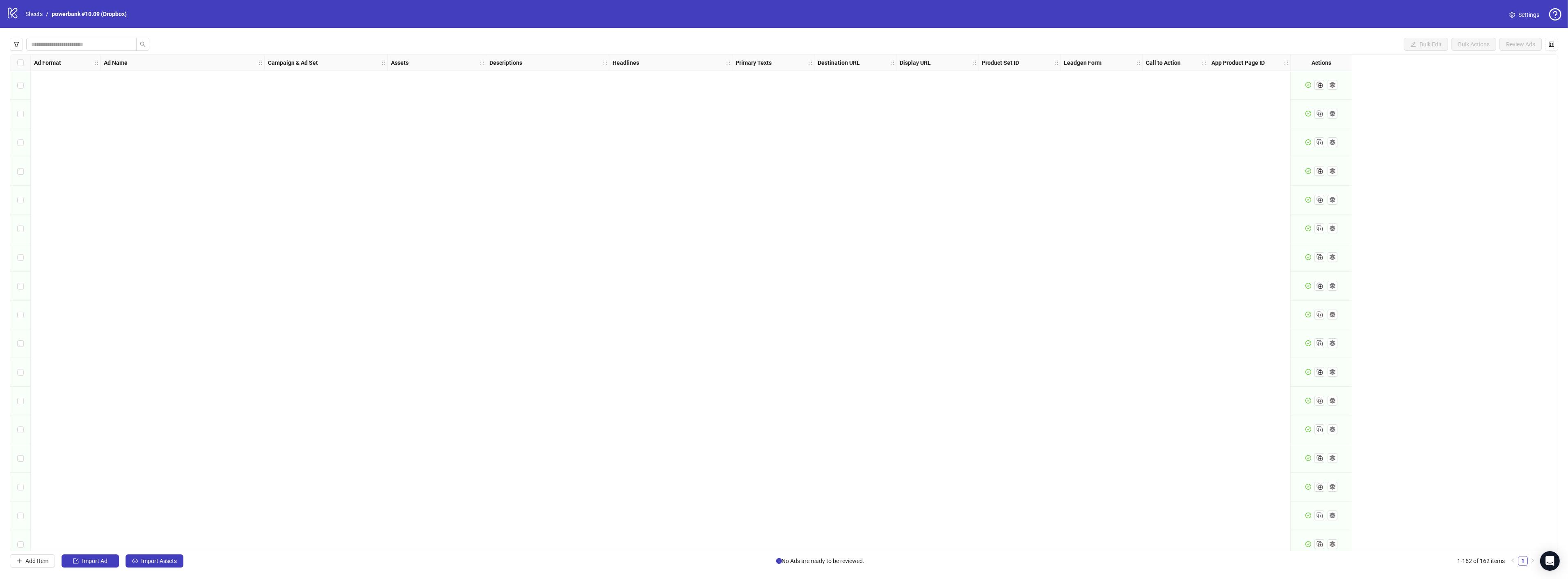
scroll to position [4172, 0]
